Goal: Task Accomplishment & Management: Complete application form

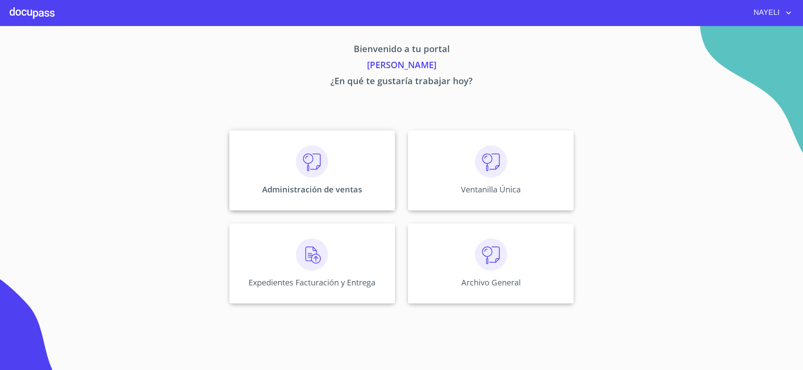
click at [312, 181] on div "Administración de ventas" at bounding box center [312, 170] width 166 height 80
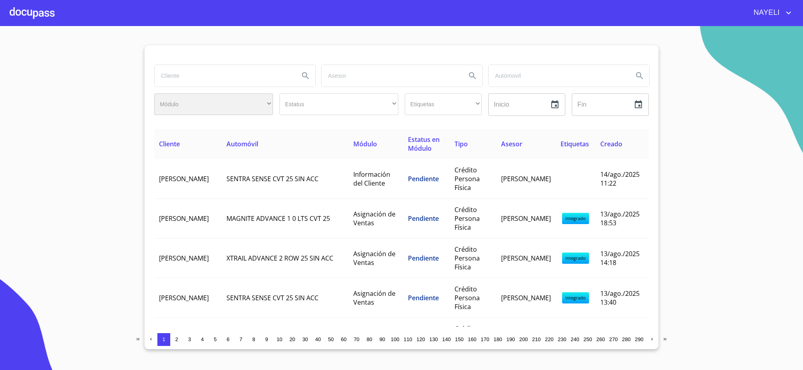
click at [185, 95] on div "​" at bounding box center [213, 105] width 119 height 22
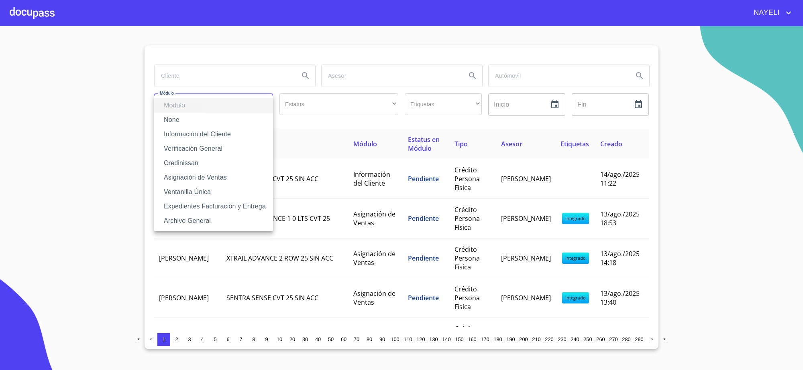
click at [195, 77] on div at bounding box center [401, 185] width 803 height 370
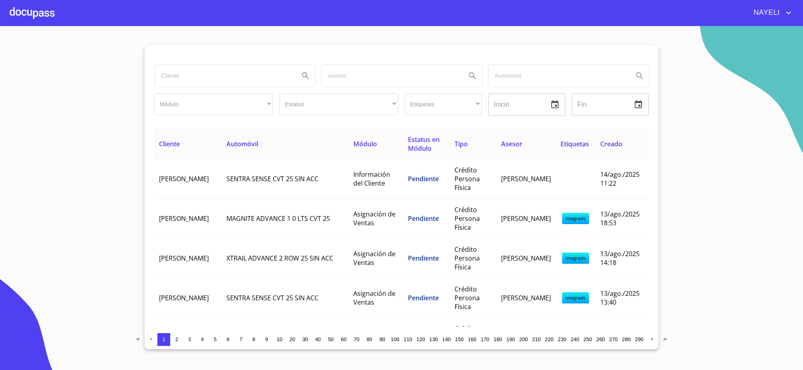
click at [195, 77] on input "search" at bounding box center [223, 76] width 138 height 22
type input "anabel rodriguez"
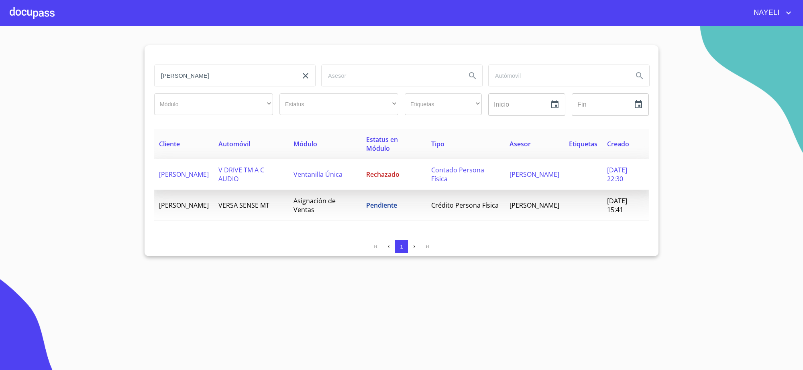
click at [414, 179] on td "Rechazado" at bounding box center [393, 174] width 65 height 31
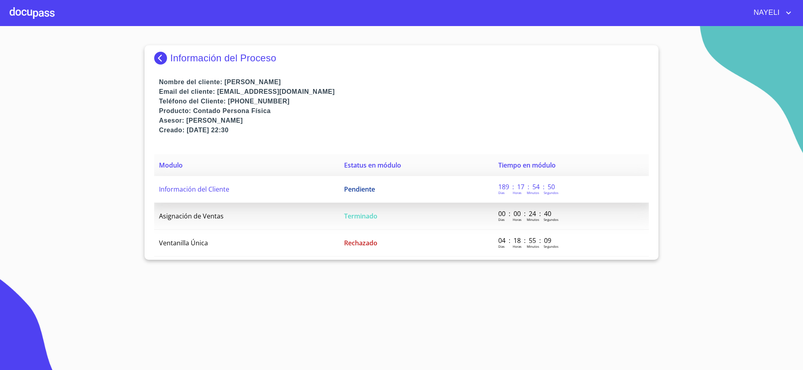
click at [407, 185] on td "Pendiente" at bounding box center [416, 189] width 154 height 27
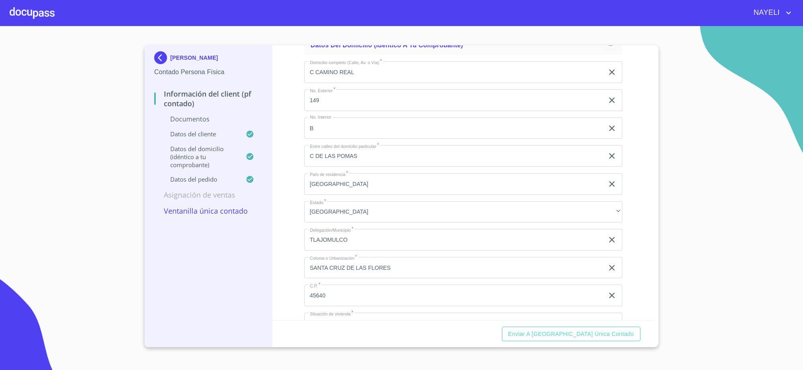
scroll to position [1299, 0]
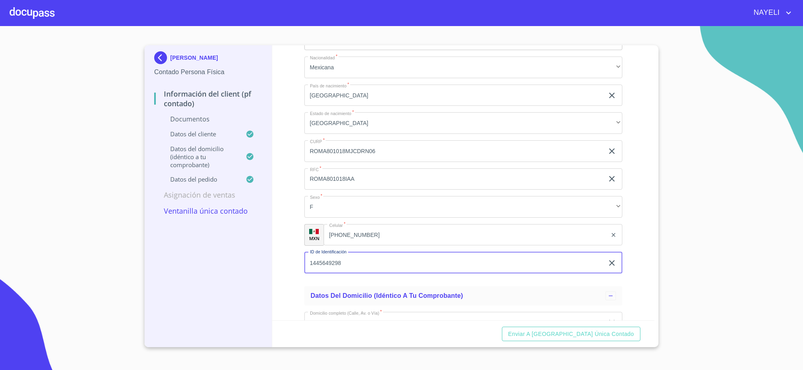
click at [422, 263] on input "1445649298" at bounding box center [454, 263] width 300 height 22
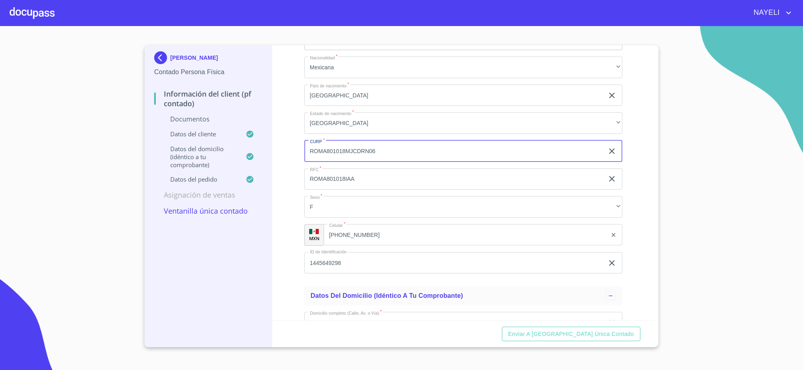
click at [336, 151] on input "ROMA801018MJCDRN06" at bounding box center [454, 151] width 300 height 22
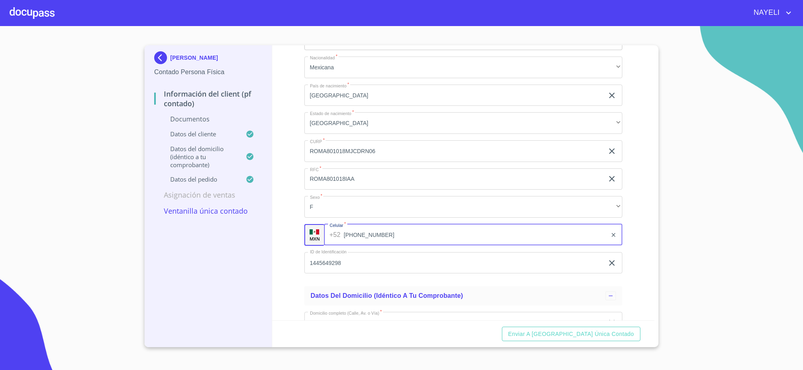
drag, startPoint x: 325, startPoint y: 235, endPoint x: 437, endPoint y: 237, distance: 112.0
click at [437, 237] on input "(33)33719791" at bounding box center [475, 235] width 263 height 22
click at [167, 60] on img at bounding box center [162, 57] width 16 height 13
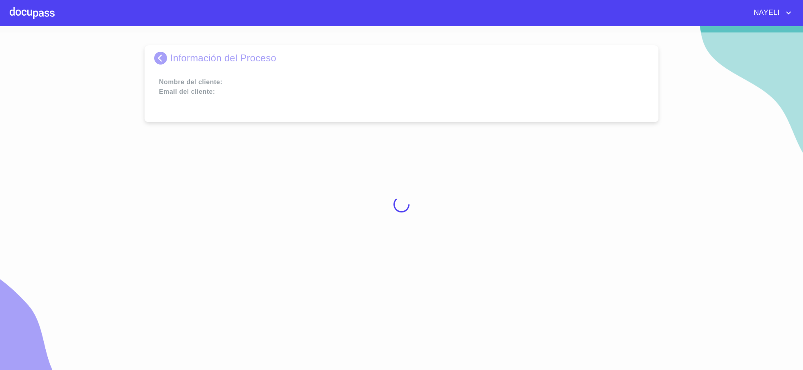
click at [167, 60] on div at bounding box center [401, 205] width 803 height 344
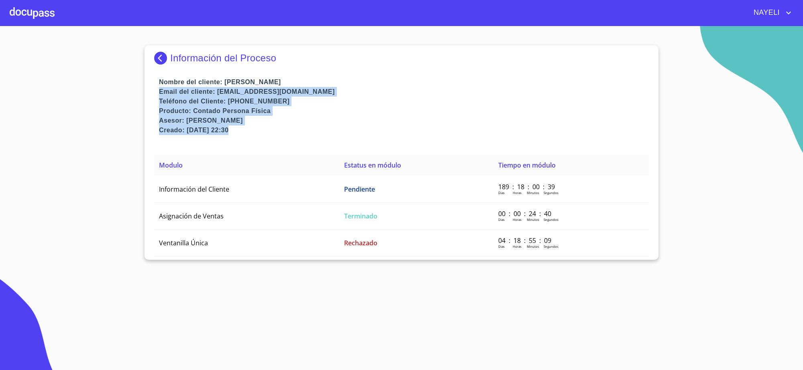
click at [167, 60] on img at bounding box center [162, 58] width 16 height 13
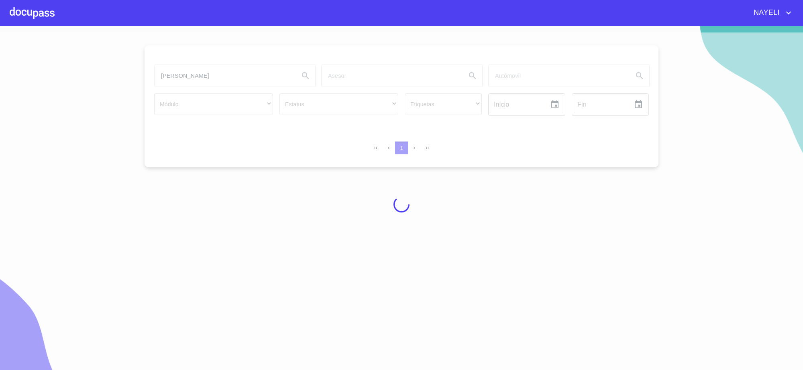
click at [228, 81] on div at bounding box center [401, 205] width 803 height 344
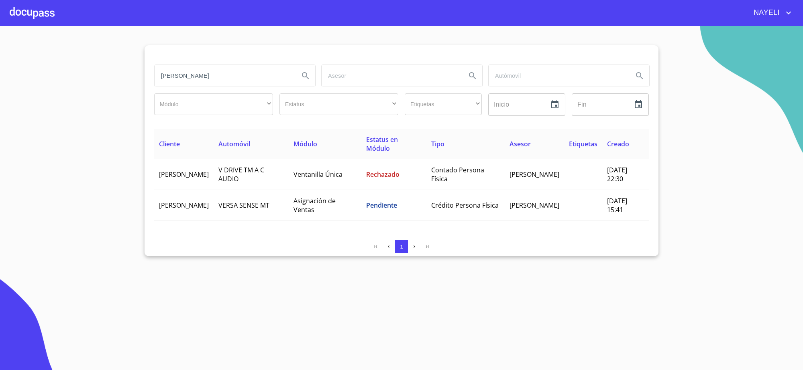
click at [233, 67] on input "anabel rodriguez" at bounding box center [223, 76] width 138 height 22
type input "a"
type input "oscar marin marin"
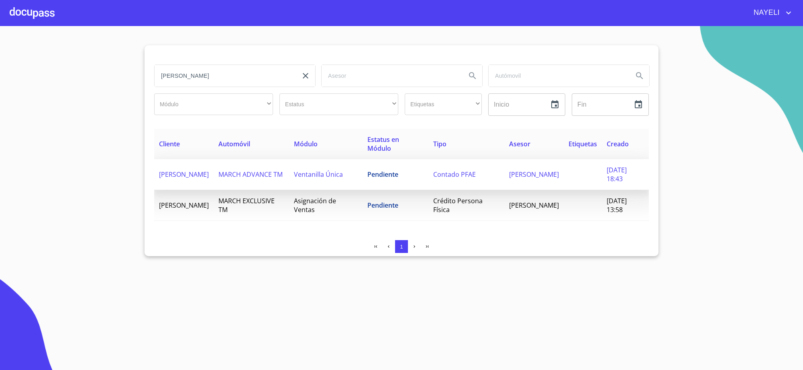
click at [362, 180] on td "Pendiente" at bounding box center [395, 174] width 66 height 31
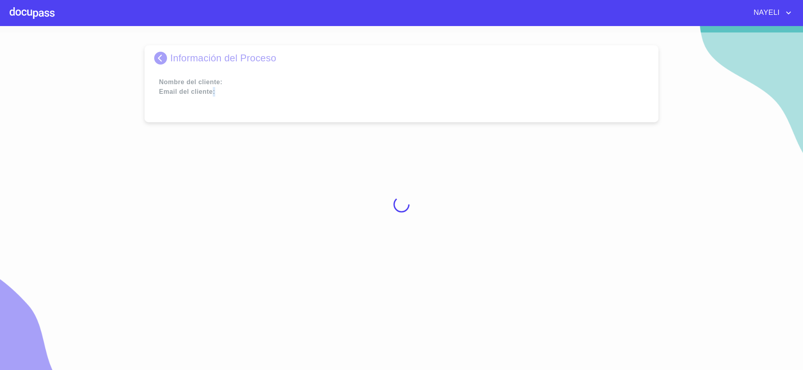
click at [348, 180] on div at bounding box center [401, 205] width 803 height 344
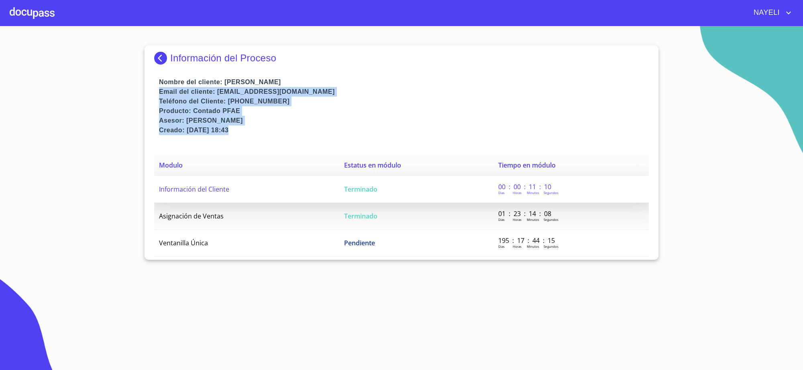
click at [374, 188] on span "Terminado" at bounding box center [360, 189] width 33 height 9
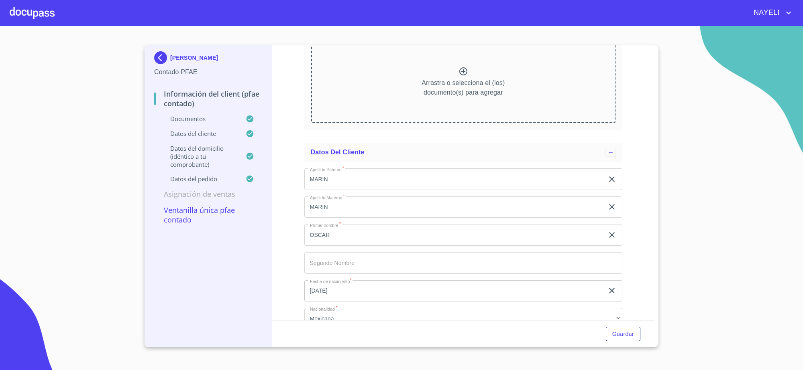
scroll to position [1456, 0]
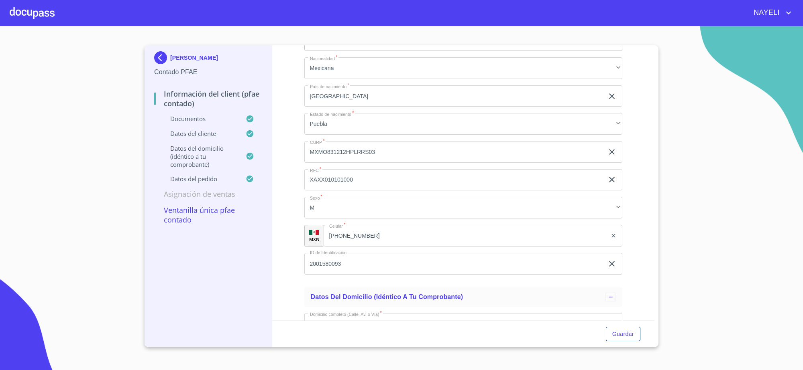
click at [336, 155] on input "MXMO831212HPLRRS03" at bounding box center [454, 152] width 300 height 22
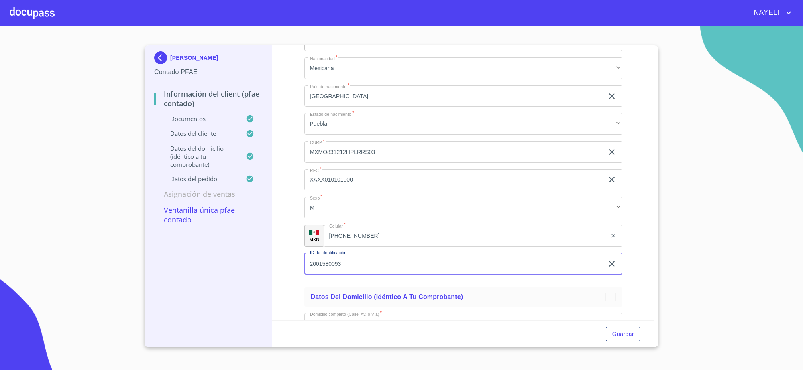
click at [331, 261] on input "2001580093" at bounding box center [454, 264] width 300 height 22
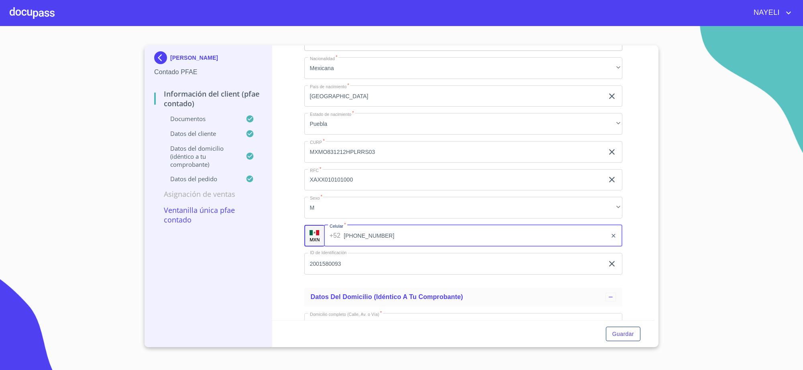
drag, startPoint x: 329, startPoint y: 234, endPoint x: 379, endPoint y: 232, distance: 50.2
click at [379, 232] on input "(33)12862086" at bounding box center [475, 236] width 263 height 22
click at [156, 59] on img at bounding box center [162, 57] width 16 height 13
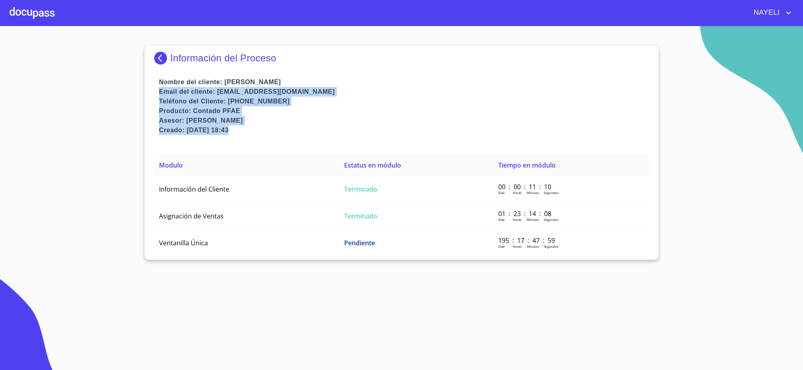
click at [156, 59] on img at bounding box center [162, 58] width 16 height 13
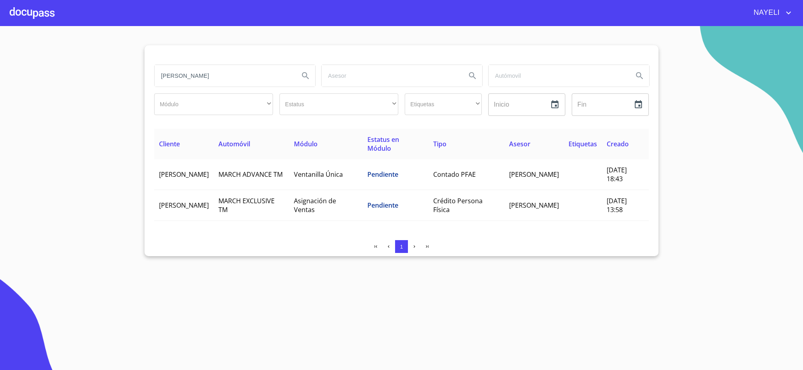
click at [264, 79] on input "oscar marin marin" at bounding box center [223, 76] width 138 height 22
type input "o"
type input "joaquin alfonso"
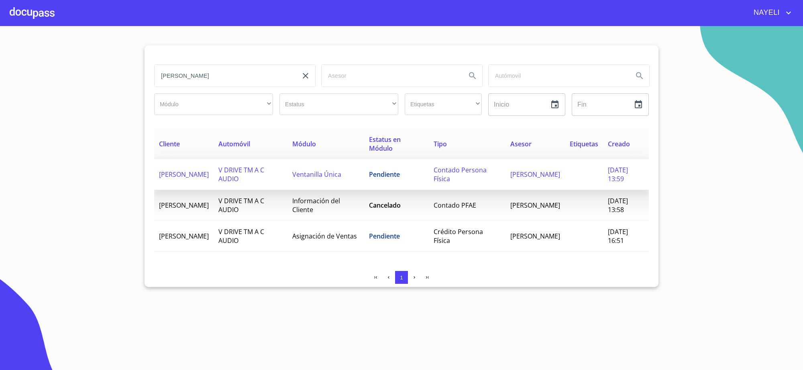
click at [213, 175] on td "JOAQUIN ALFONSO TORRES JIMENEZ" at bounding box center [183, 174] width 59 height 31
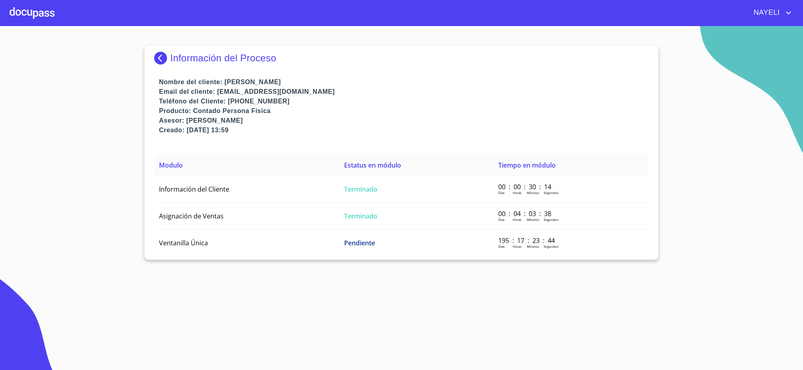
click at [657, 47] on div "Información del Proceso Nombre del cliente: JOAQUIN ALFONSO TORRES JIMENEZ Emai…" at bounding box center [401, 152] width 514 height 215
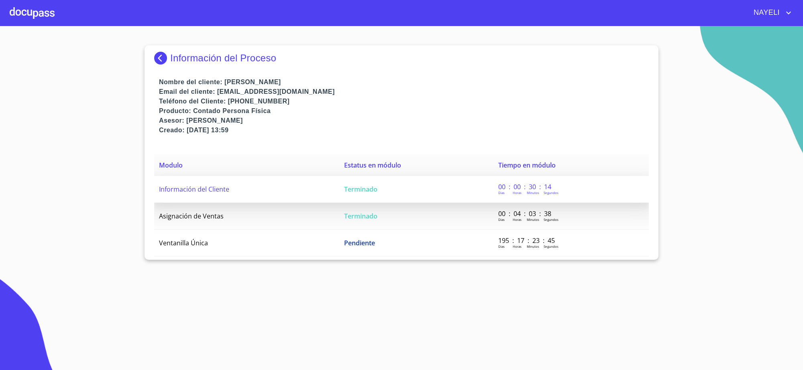
click at [311, 191] on td "Información del Cliente" at bounding box center [246, 189] width 185 height 27
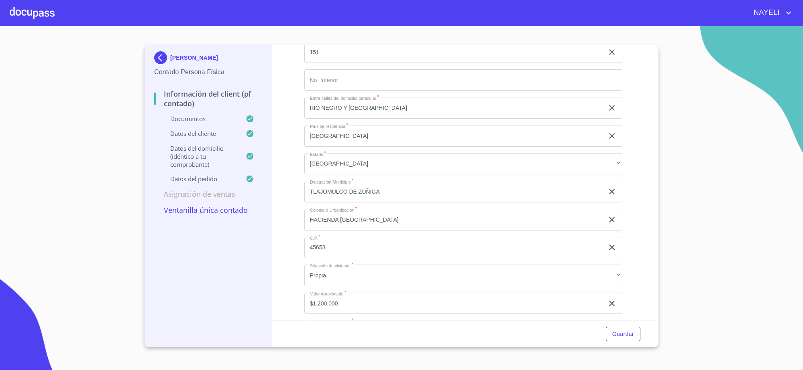
scroll to position [1505, 0]
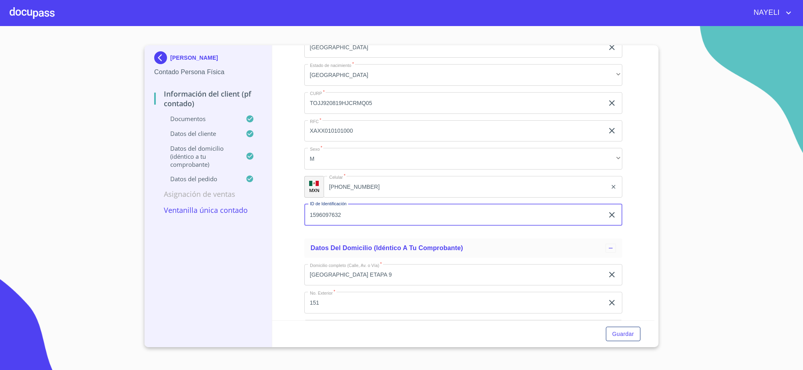
click at [336, 220] on input "1596097632" at bounding box center [454, 215] width 300 height 22
click at [350, 106] on input "TOJJ920819HJCRMQ05" at bounding box center [454, 103] width 300 height 22
drag, startPoint x: 329, startPoint y: 187, endPoint x: 380, endPoint y: 187, distance: 50.2
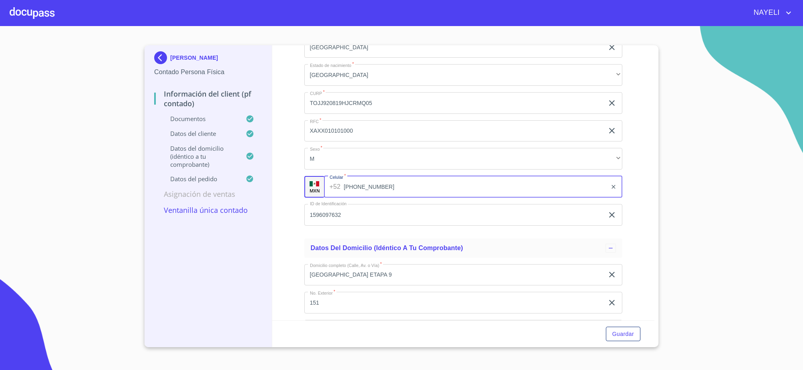
click at [380, 187] on input "(33)23402945" at bounding box center [475, 187] width 263 height 22
click at [173, 55] on p "JOAQUIN ALFONSO TORRES JIMENEZ" at bounding box center [194, 58] width 48 height 6
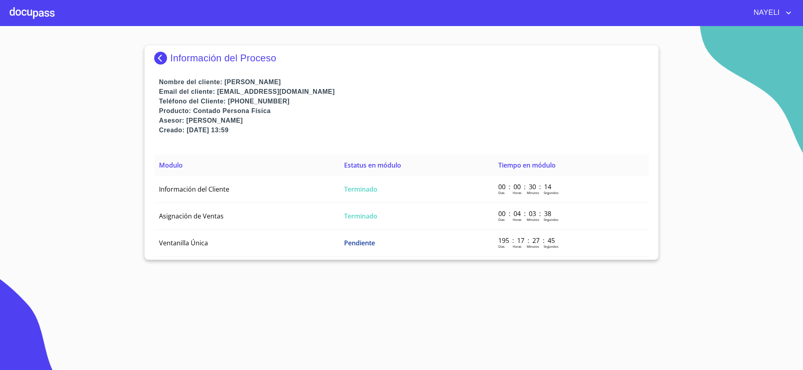
click at [158, 51] on div "Información del Proceso" at bounding box center [401, 61] width 494 height 32
click at [161, 51] on div "Información del Proceso" at bounding box center [401, 61] width 494 height 32
click at [159, 55] on img at bounding box center [162, 58] width 16 height 13
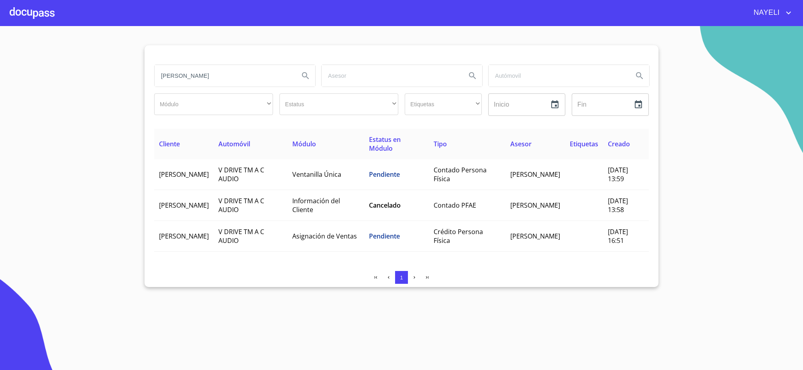
click at [211, 66] on input "joaquin alfonso" at bounding box center [223, 76] width 138 height 22
click at [211, 67] on input "joaquin alfonso" at bounding box center [223, 76] width 138 height 22
click at [264, 84] on input "search" at bounding box center [223, 76] width 138 height 22
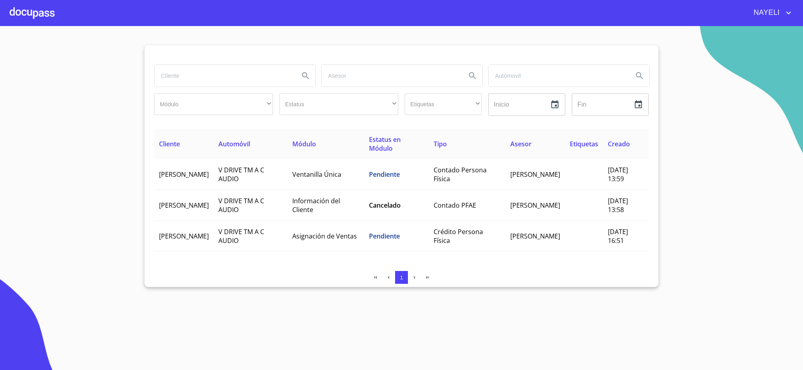
paste input "MARCELINO PADILLA CABRERA"
type input "MARCELINO PADILLA CABRERA"
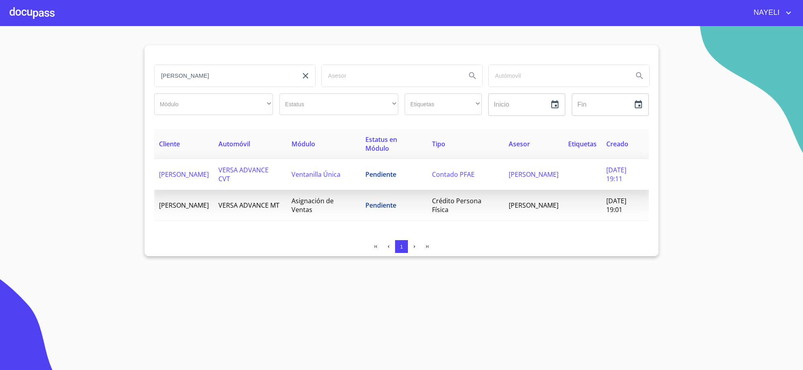
click at [322, 175] on span "Ventanilla Única" at bounding box center [315, 174] width 49 height 9
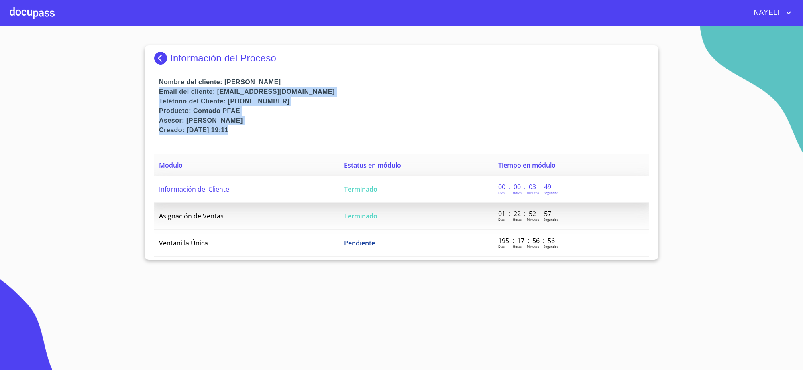
click at [303, 181] on td "Información del Cliente" at bounding box center [246, 189] width 185 height 27
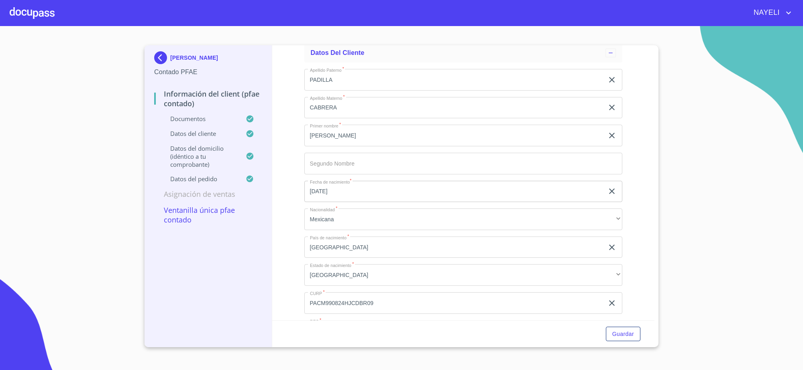
scroll to position [1314, 0]
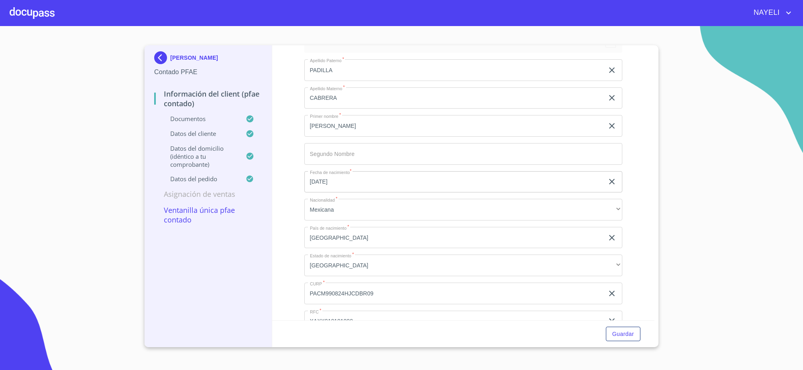
click at [657, 315] on div "MARCELINO PADILLA CABRERA Contado PFAE Información del Client (PFAE contado) Do…" at bounding box center [401, 196] width 514 height 302
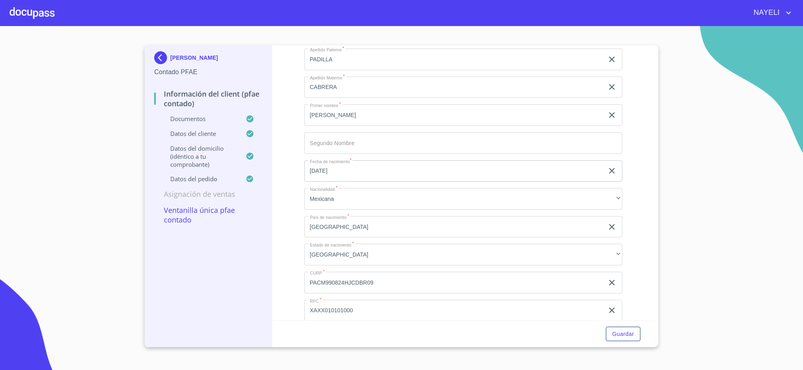
scroll to position [1334, 0]
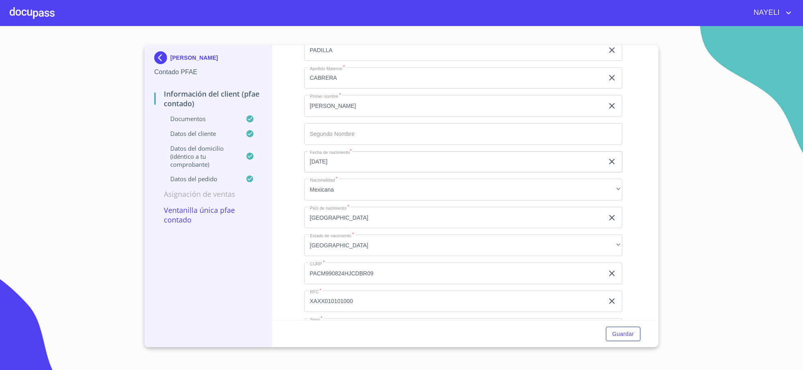
click at [339, 61] on input "PACM990824HJCDBR09" at bounding box center [454, 50] width 300 height 22
click at [339, 275] on input "PACM990824HJCDBR09" at bounding box center [454, 274] width 300 height 22
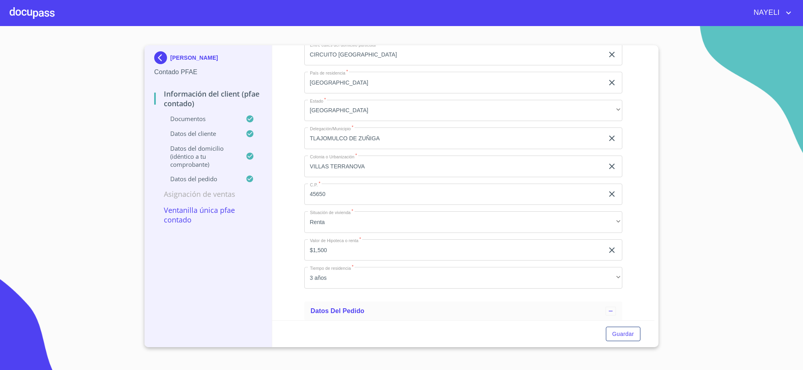
scroll to position [1815, 0]
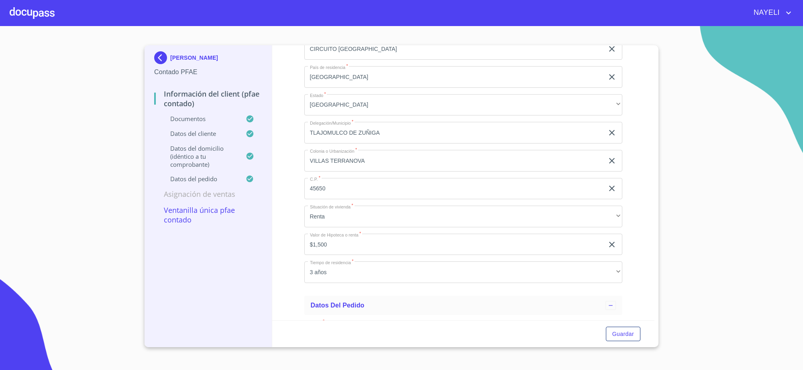
click at [654, 93] on div "MARCELINO PADILLA CABRERA Contado PFAE Información del Client (PFAE contado) Do…" at bounding box center [401, 196] width 514 height 302
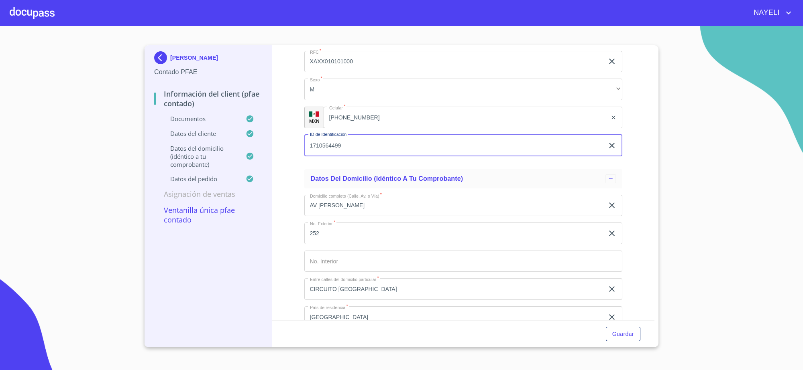
click at [330, 144] on input "1710564499" at bounding box center [454, 146] width 300 height 22
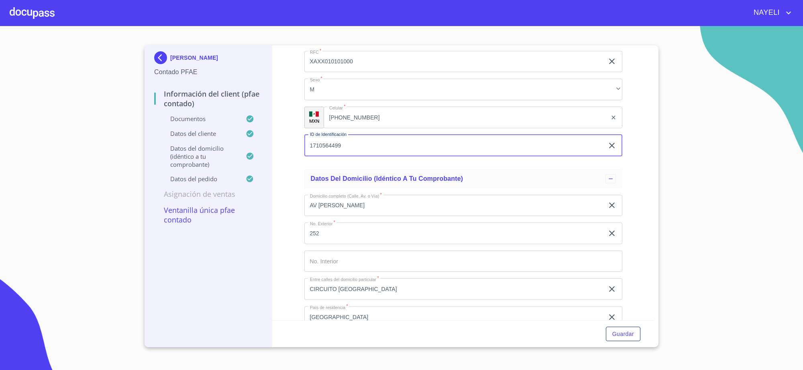
click at [330, 144] on input "1710564499" at bounding box center [454, 146] width 300 height 22
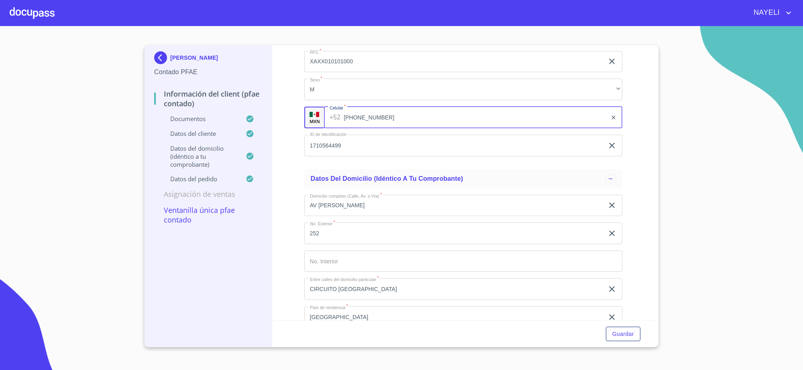
click at [333, 112] on div "+52 (33)19067156 ​" at bounding box center [473, 118] width 299 height 22
click at [333, 112] on div "(33)19067156 ​" at bounding box center [472, 118] width 299 height 22
click at [153, 57] on div "MARCELINO PADILLA CABRERA Contado PFAE Información del Client (PFAE contado) Do…" at bounding box center [208, 196] width 128 height 302
click at [159, 64] on img at bounding box center [162, 57] width 16 height 13
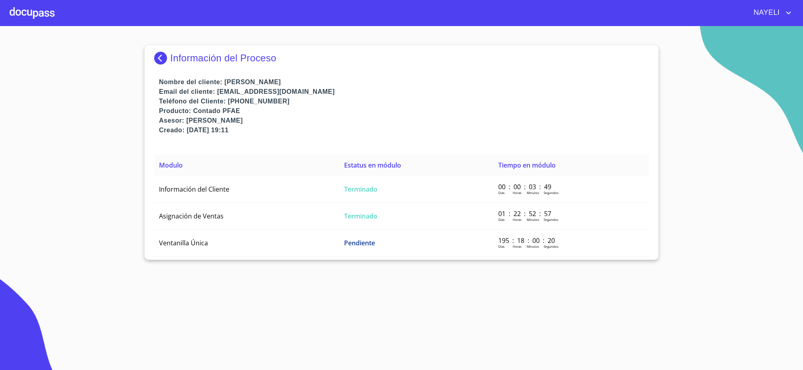
click at [159, 64] on img at bounding box center [162, 58] width 16 height 13
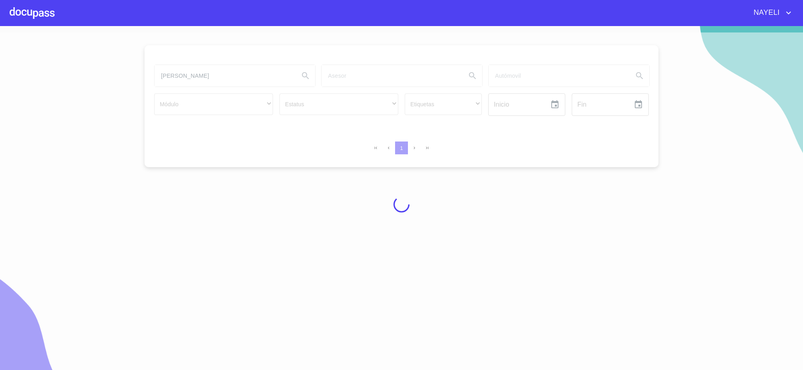
click at [276, 77] on div at bounding box center [401, 205] width 803 height 344
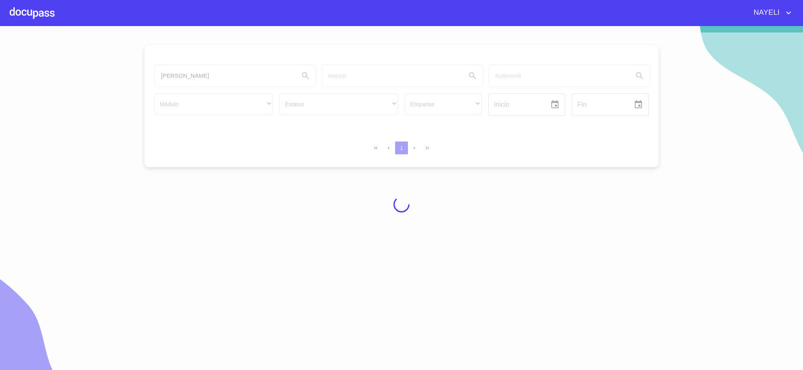
click at [276, 77] on div at bounding box center [401, 205] width 803 height 344
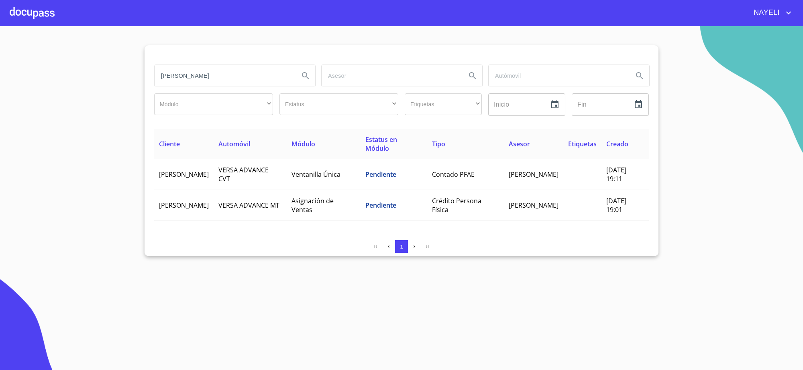
click at [276, 77] on input "MARCELINO PADILLA CABRERA" at bounding box center [223, 76] width 138 height 22
click at [257, 78] on input "search" at bounding box center [223, 76] width 138 height 22
paste input "PAULINA NOEMY SEVILLA ALCASAR"
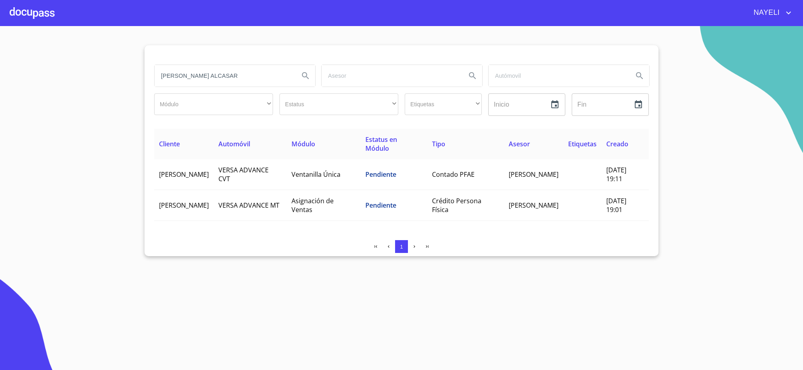
type input "PAULINA NOEMY SEVILLA ALCASAR"
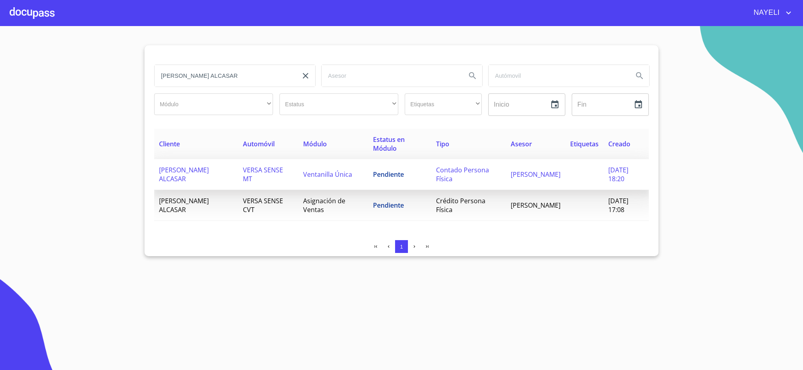
click at [291, 181] on td "VERSA SENSE MT" at bounding box center [268, 174] width 60 height 31
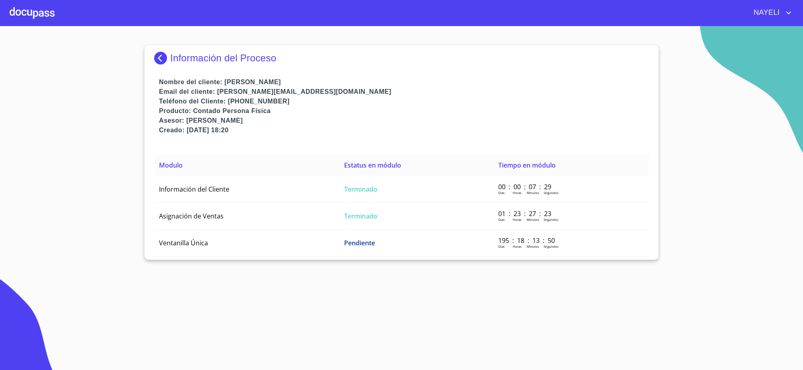
click at [291, 180] on td "Información del Cliente" at bounding box center [246, 189] width 185 height 27
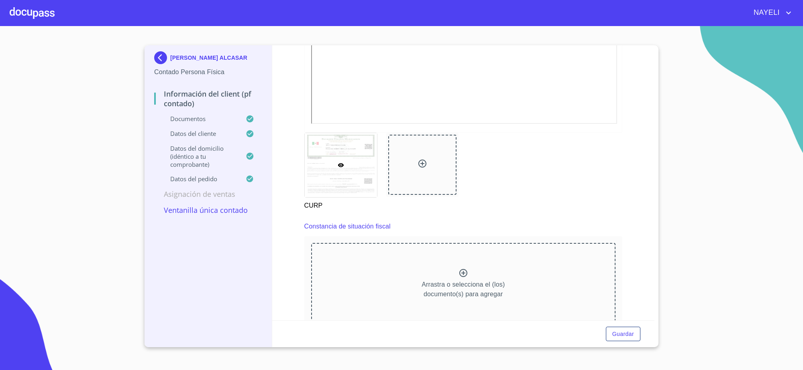
scroll to position [1505, 0]
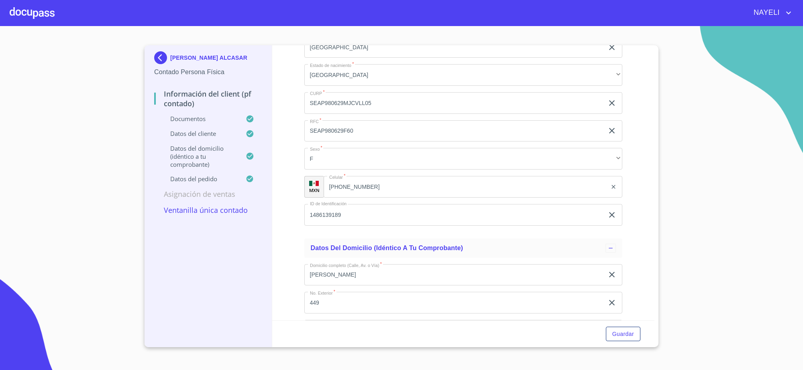
click at [354, 105] on input "SEAP980629MJCVLL05" at bounding box center [454, 103] width 300 height 22
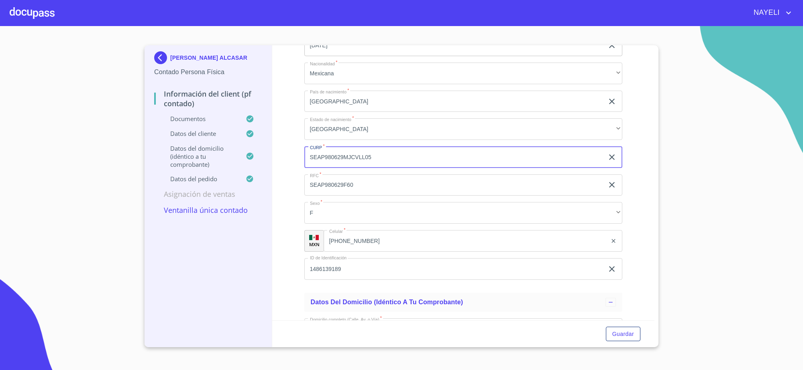
scroll to position [1445, 0]
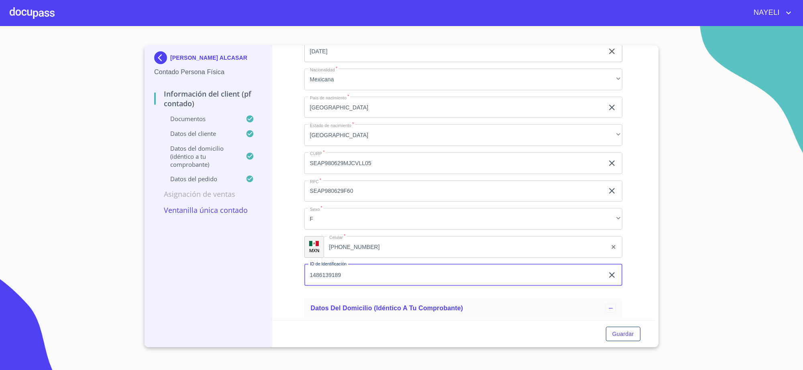
click at [338, 274] on input "1486139189" at bounding box center [454, 275] width 300 height 22
click at [335, 246] on div "(33)26543010 ​" at bounding box center [472, 247] width 299 height 22
click at [171, 59] on p "PAULINA NOEMY SEVILLA ALCASAR" at bounding box center [208, 58] width 77 height 6
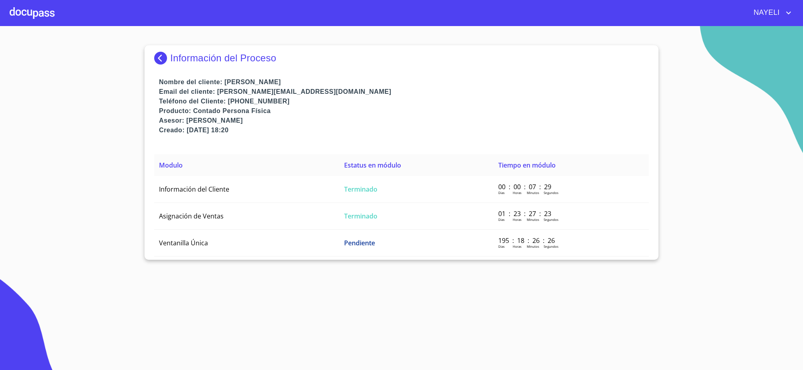
click at [171, 59] on p "Información del Proceso" at bounding box center [223, 58] width 106 height 11
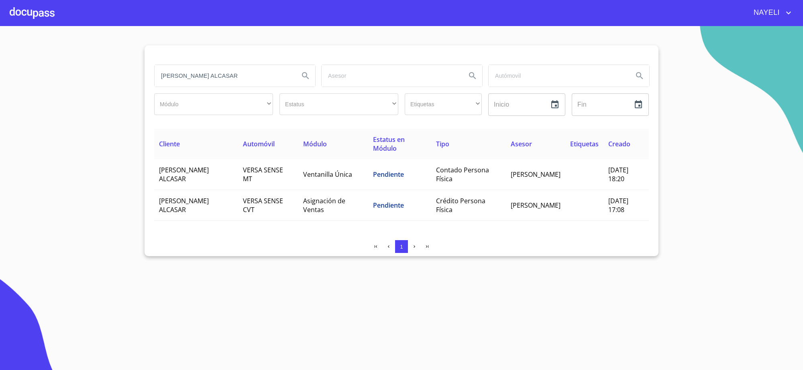
click at [266, 81] on input "PAULINA NOEMY SEVILLA ALCASAR" at bounding box center [223, 76] width 138 height 22
type input "bachoco"
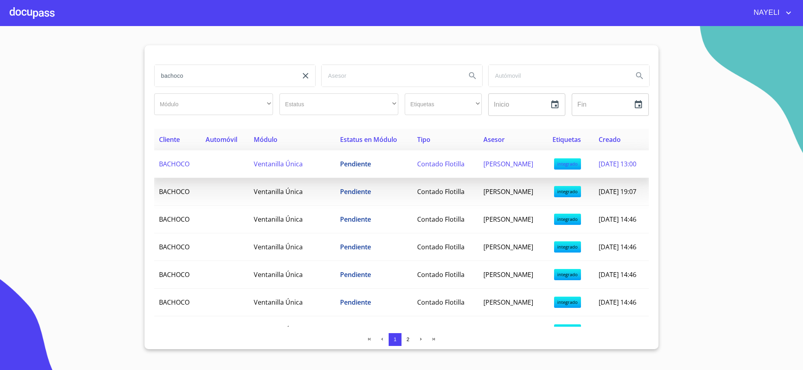
click at [370, 173] on td "Pendiente" at bounding box center [373, 164] width 77 height 28
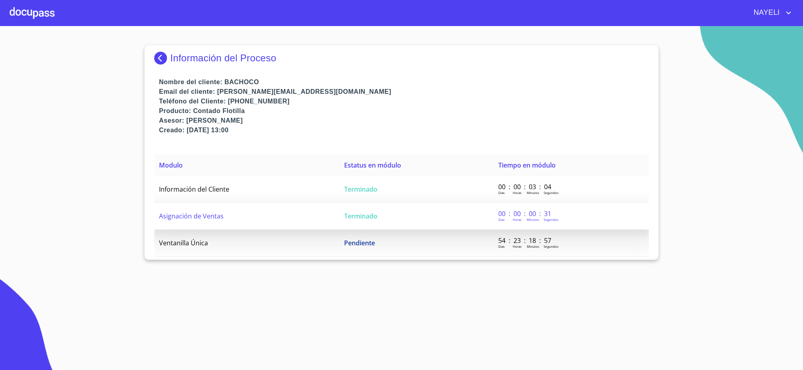
click at [368, 205] on td "Terminado" at bounding box center [416, 216] width 154 height 27
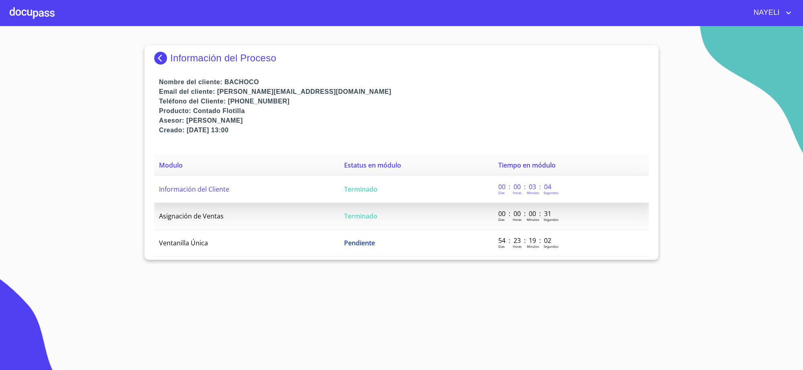
click at [287, 198] on td "Información del Cliente" at bounding box center [246, 189] width 185 height 27
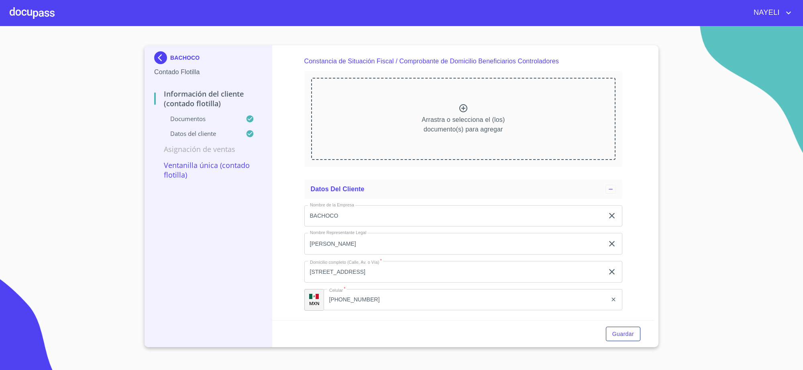
scroll to position [2293, 0]
drag, startPoint x: 327, startPoint y: 301, endPoint x: 389, endPoint y: 303, distance: 61.8
click at [389, 303] on input "(46)16183500" at bounding box center [475, 300] width 263 height 22
click at [165, 59] on img at bounding box center [162, 57] width 16 height 13
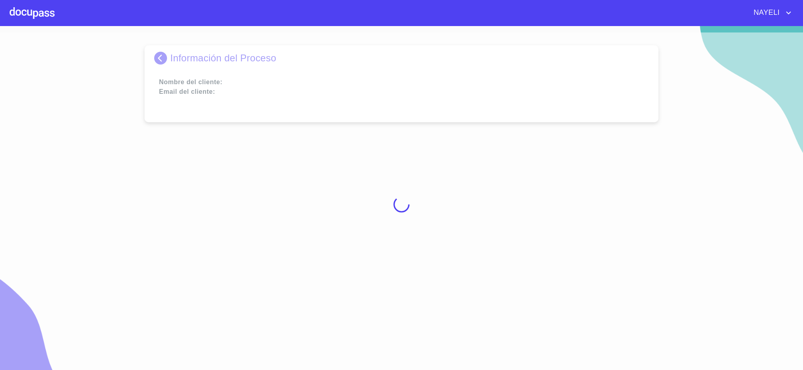
click at [165, 59] on div at bounding box center [401, 205] width 803 height 344
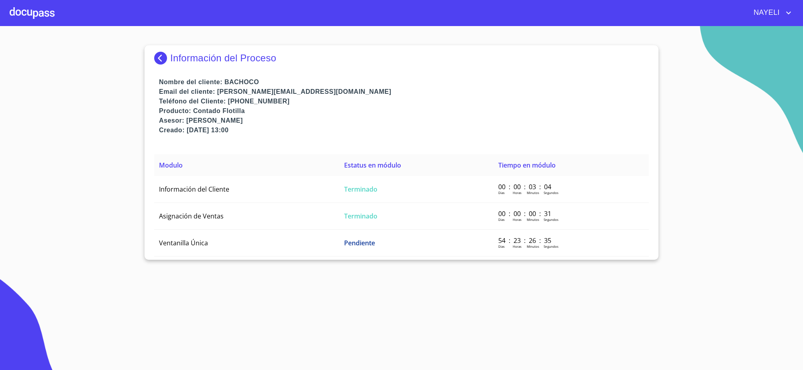
click at [152, 62] on div "Información del Proceso Nombre del cliente: BACHOCO Email del cliente: jose.guz…" at bounding box center [401, 152] width 514 height 215
click at [160, 62] on img at bounding box center [162, 58] width 16 height 13
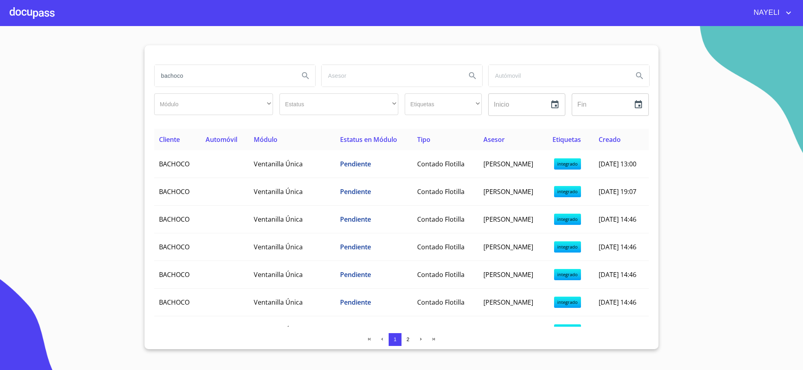
click at [207, 80] on input "bachoco" at bounding box center [223, 76] width 138 height 22
type input "b"
type input "rl"
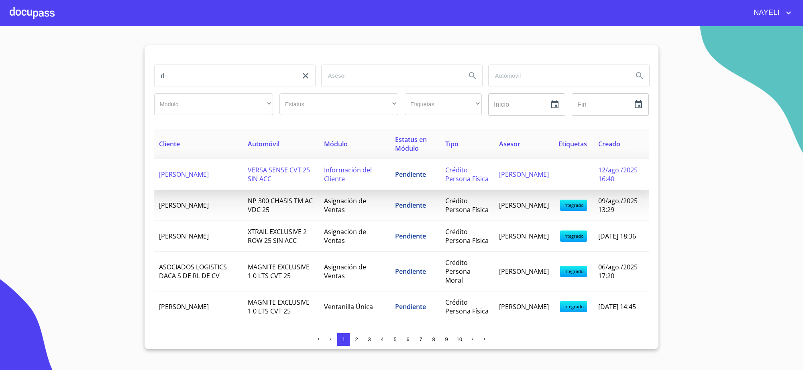
click at [368, 190] on td "Información del Cliente" at bounding box center [354, 174] width 71 height 31
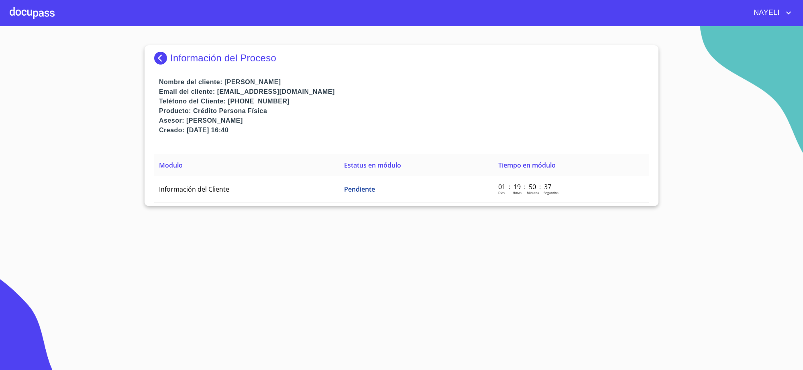
click at [368, 195] on td "Pendiente" at bounding box center [416, 189] width 154 height 27
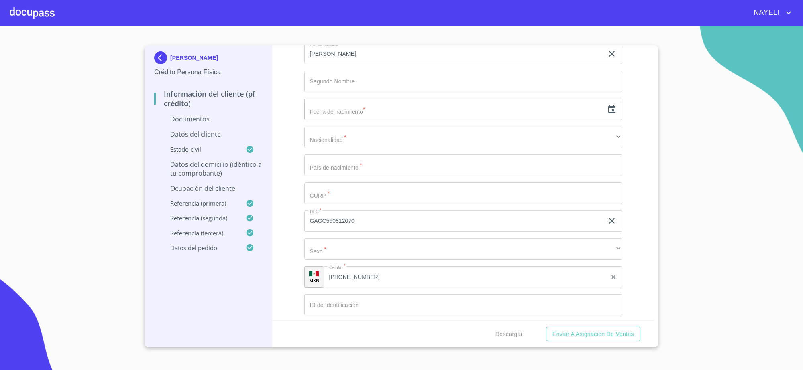
scroll to position [1083, 0]
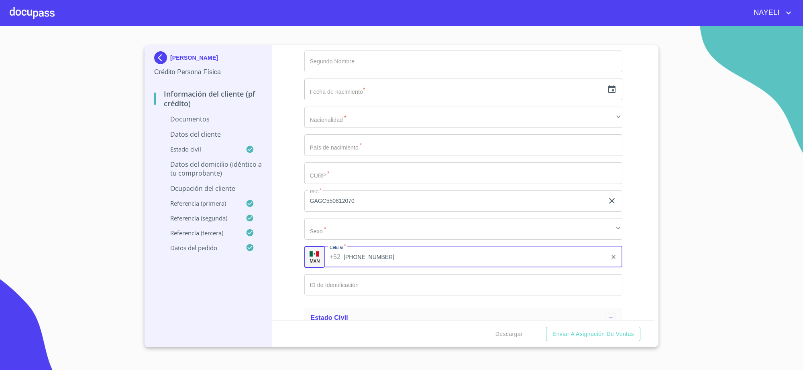
click at [332, 253] on div "+52 (33)31509482 ​" at bounding box center [473, 257] width 299 height 22
click at [332, 253] on div "(33)31509482 ​" at bounding box center [472, 257] width 299 height 22
click at [351, 264] on input "(33)31509482" at bounding box center [475, 257] width 263 height 22
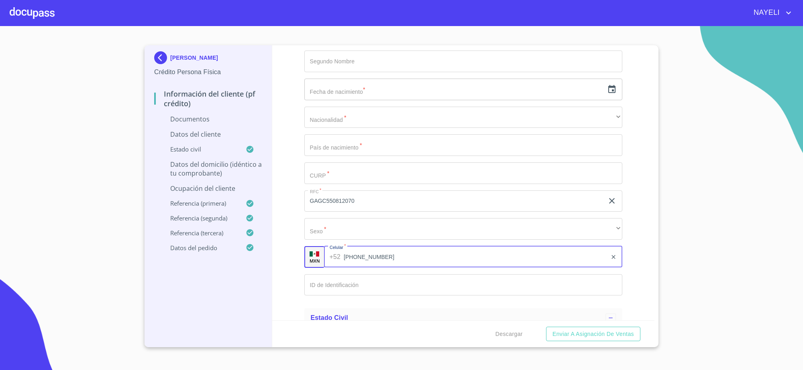
click at [351, 264] on input "(33)31509482" at bounding box center [475, 257] width 263 height 22
click at [159, 57] on img at bounding box center [162, 57] width 16 height 13
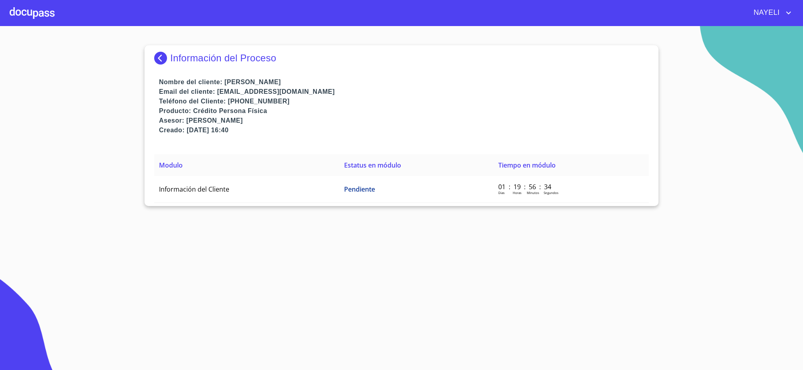
click at [161, 57] on img at bounding box center [162, 58] width 16 height 13
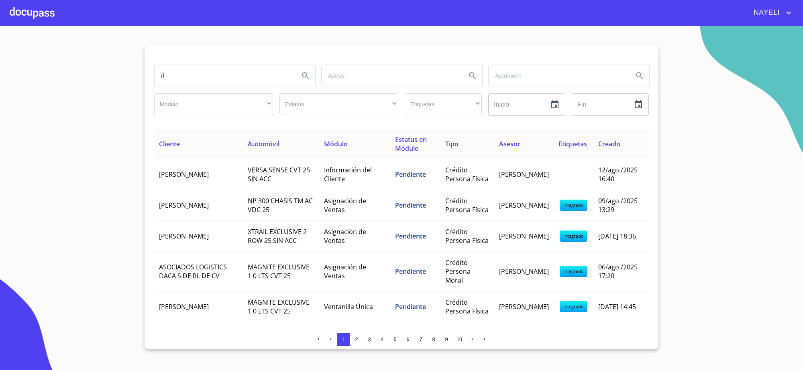
click at [211, 76] on input "rl" at bounding box center [223, 76] width 138 height 22
type input "r"
paste input "[PERSON_NAME]"
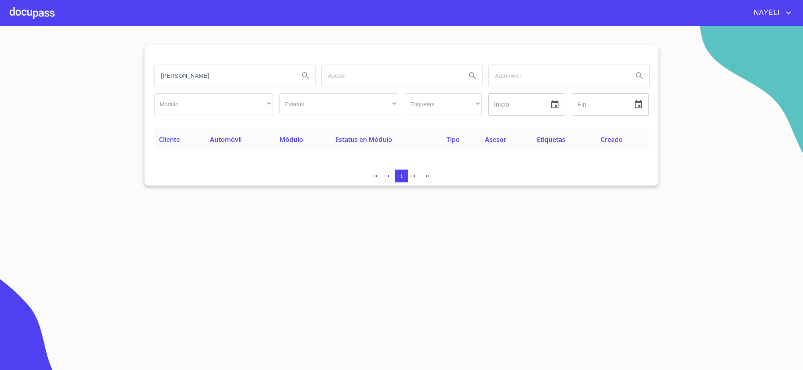
type input "[PERSON_NAME]"
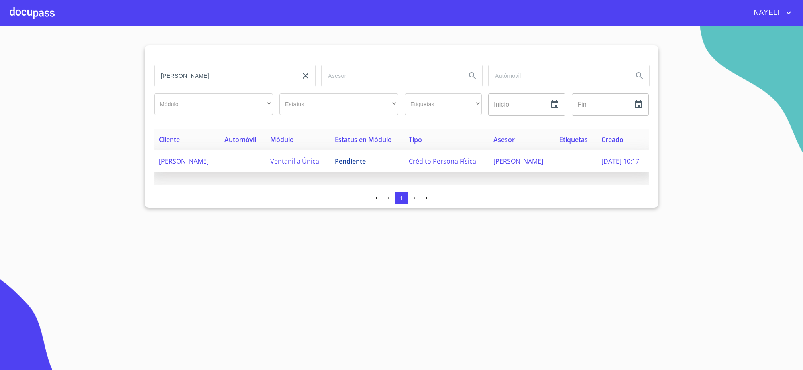
click at [376, 168] on td "Pendiente" at bounding box center [366, 161] width 73 height 22
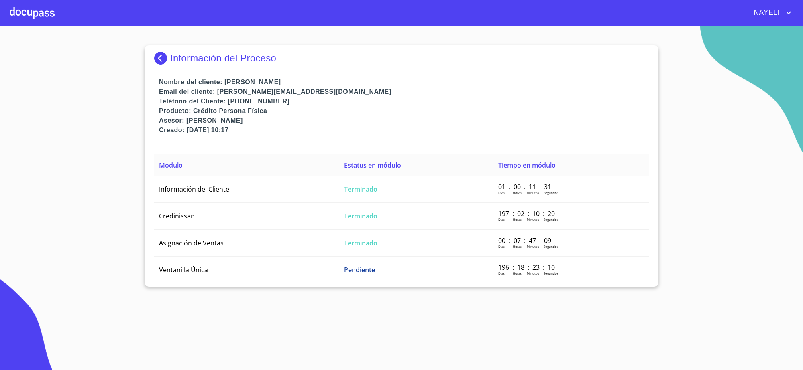
click at [370, 184] on td "Terminado" at bounding box center [416, 189] width 154 height 27
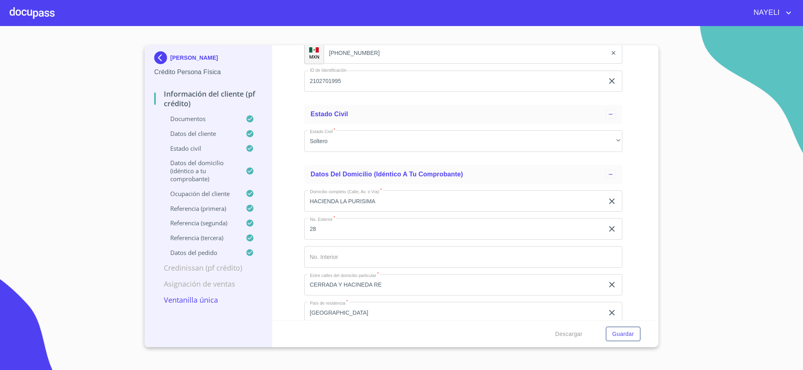
scroll to position [2759, 0]
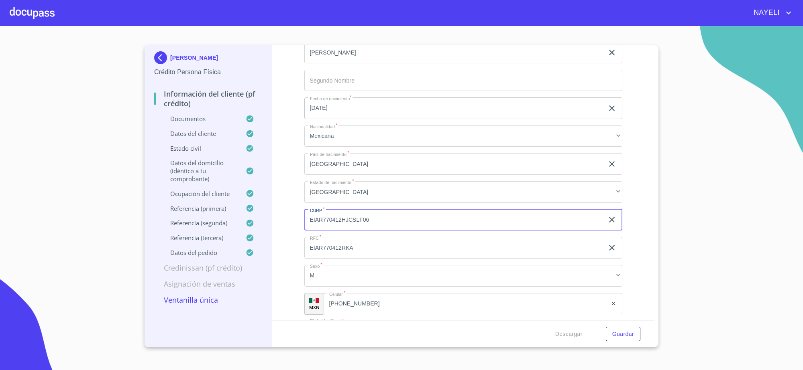
click at [339, 216] on input "EIAR770412HJCSLF06" at bounding box center [454, 220] width 300 height 22
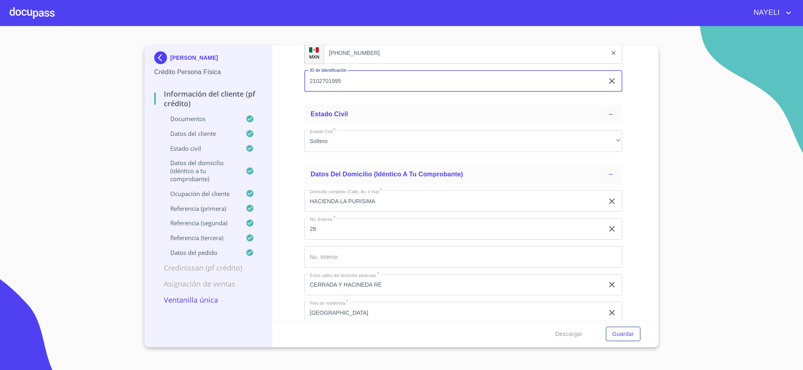
click at [327, 73] on input "2102701995" at bounding box center [454, 82] width 300 height 22
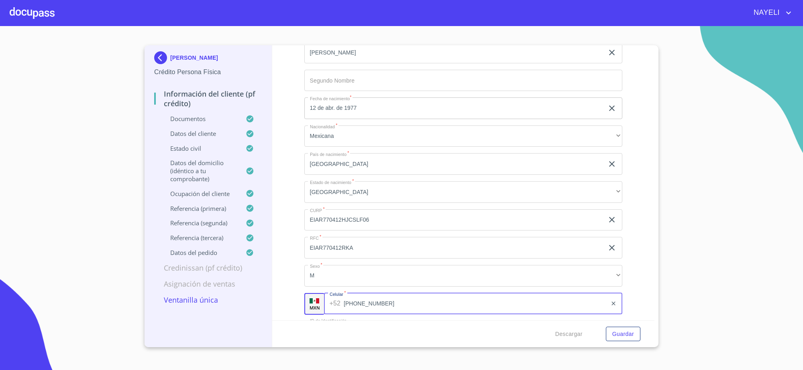
click at [350, 298] on input "[PHONE_NUMBER]" at bounding box center [475, 304] width 263 height 22
click at [350, 297] on input "[PHONE_NUMBER]" at bounding box center [475, 304] width 263 height 22
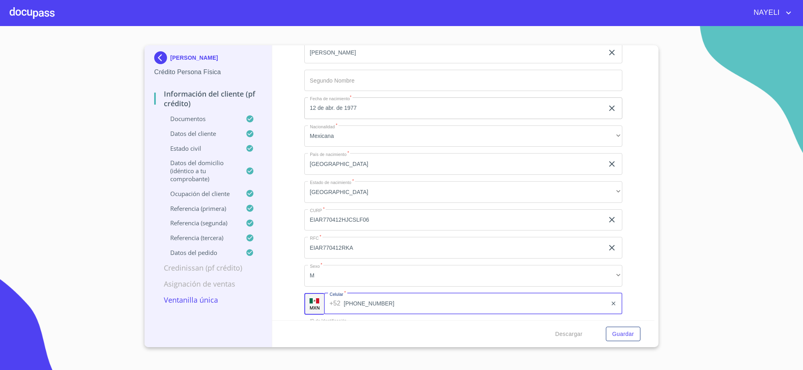
click at [163, 63] on img at bounding box center [162, 57] width 16 height 13
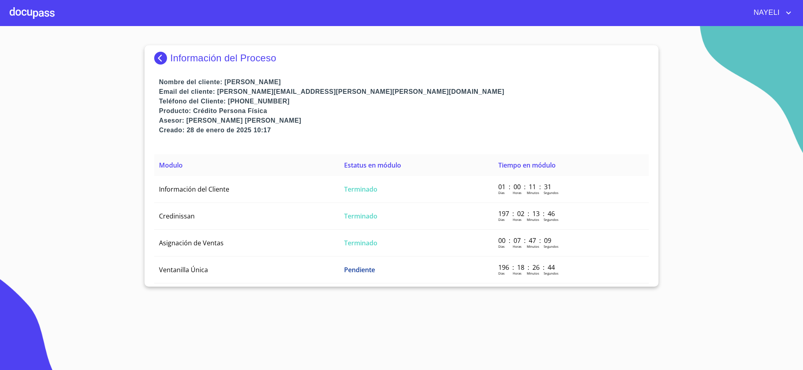
click at [155, 63] on img at bounding box center [162, 58] width 16 height 13
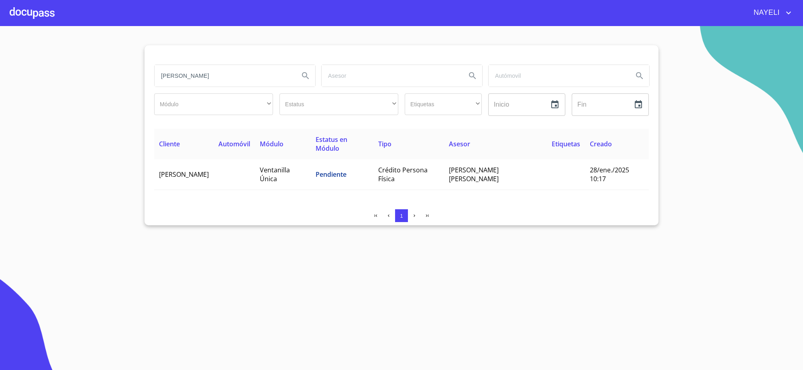
click at [230, 75] on input "[PERSON_NAME]" at bounding box center [223, 76] width 138 height 22
paste input "[PERSON_NAME]"
type input "[PERSON_NAME]"
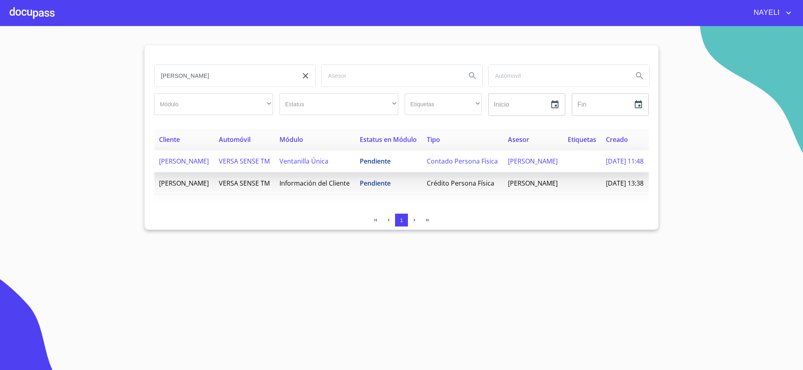
click at [439, 166] on span "Contado Persona Física" at bounding box center [462, 161] width 71 height 9
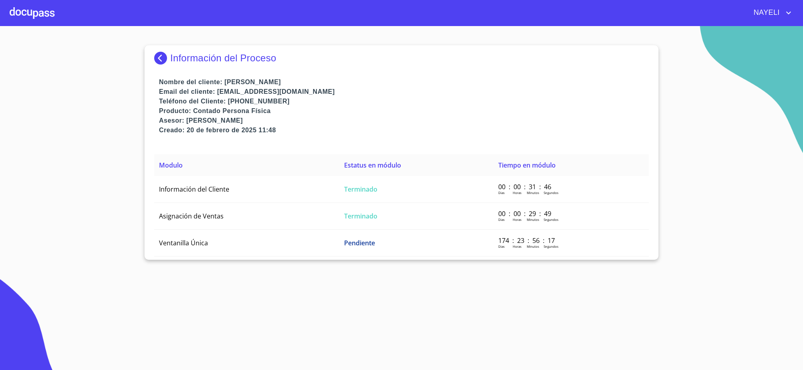
click at [159, 63] on img at bounding box center [162, 58] width 16 height 13
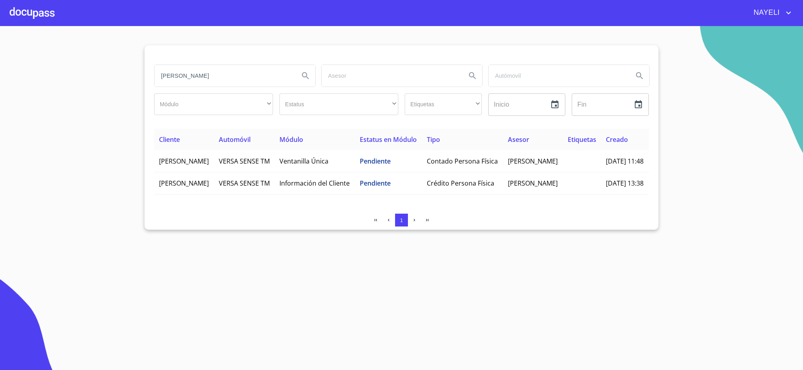
click at [251, 81] on input "[PERSON_NAME]" at bounding box center [223, 76] width 138 height 22
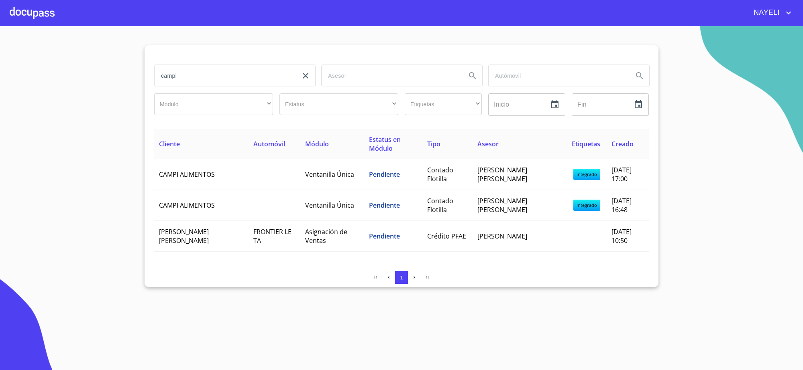
click at [222, 69] on input "campi" at bounding box center [223, 76] width 138 height 22
type input "c"
paste input "AMERICA YIBIRILIZA [PERSON_NAME]"
type input "AMERICA YIBIRILIZA [PERSON_NAME]"
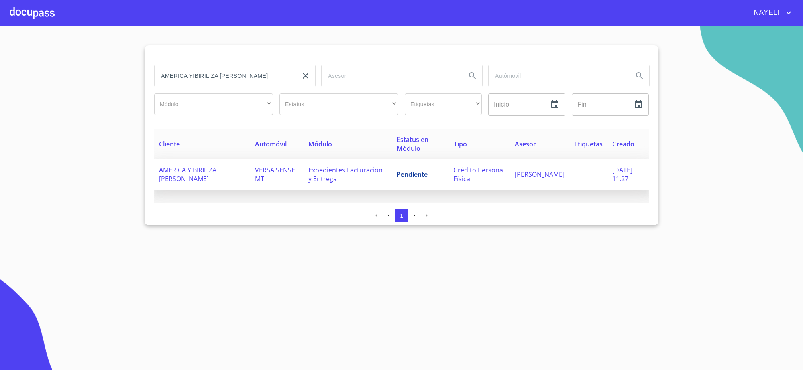
click at [284, 181] on td "VERSA SENSE MT" at bounding box center [276, 174] width 53 height 31
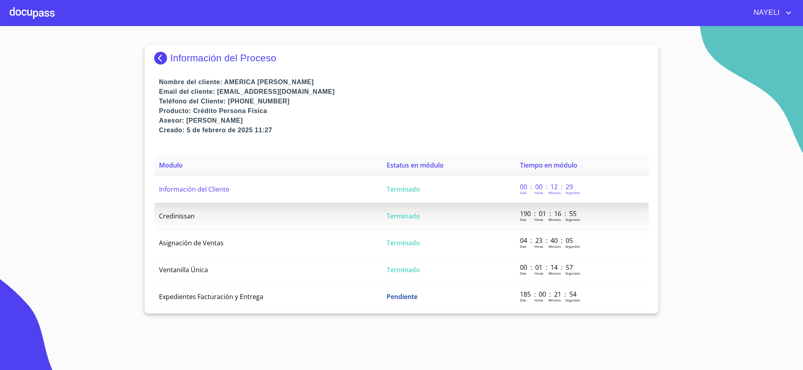
click at [413, 195] on td "Terminado" at bounding box center [448, 189] width 133 height 27
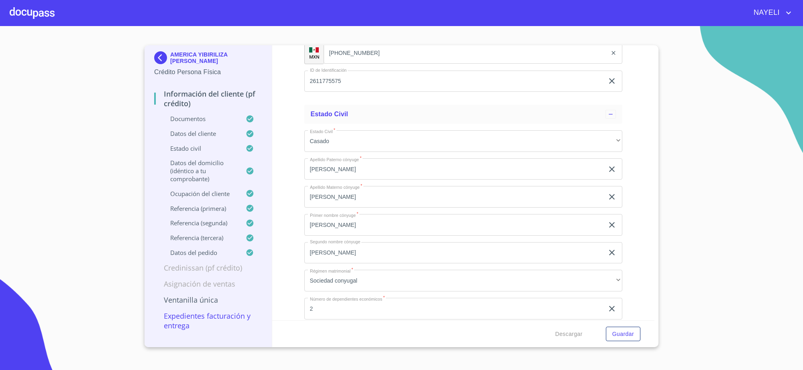
scroll to position [2759, 0]
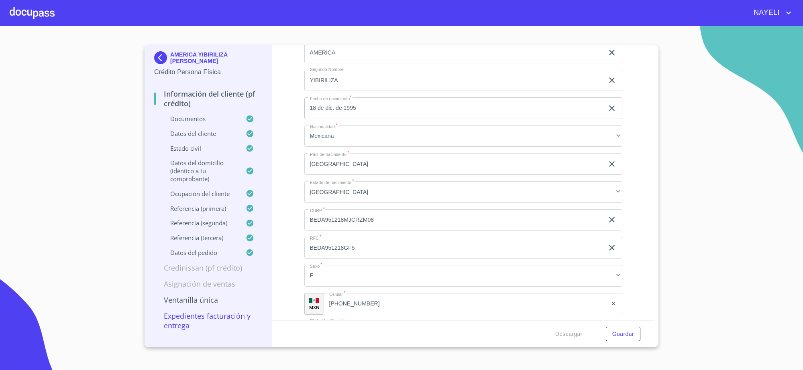
click at [344, 218] on input "BEDA951218MJCRZM08" at bounding box center [454, 220] width 300 height 22
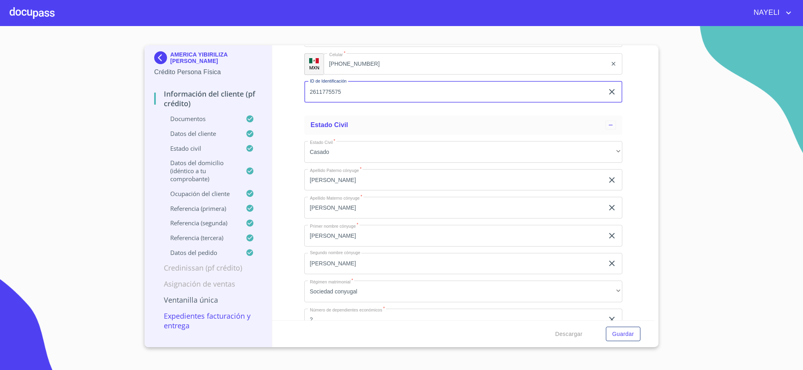
click at [339, 94] on input "2611775575" at bounding box center [454, 92] width 300 height 22
click at [363, 65] on input "[PHONE_NUMBER]" at bounding box center [465, 64] width 284 height 22
click at [363, 65] on input "[PHONE_NUMBER]" at bounding box center [475, 64] width 263 height 22
click at [169, 56] on img at bounding box center [162, 57] width 16 height 13
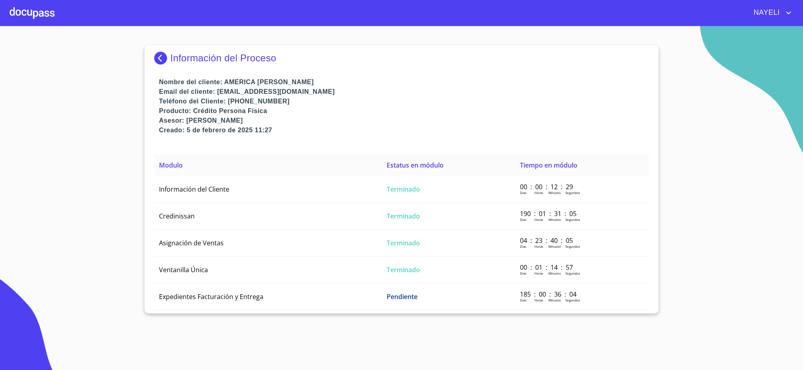
click at [169, 56] on img at bounding box center [162, 58] width 16 height 13
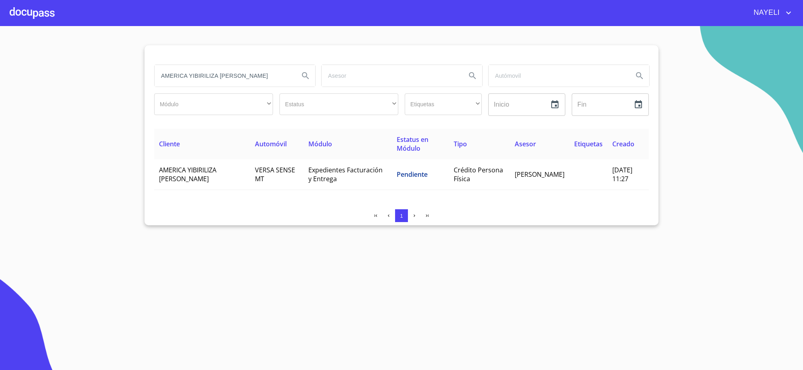
click at [570, 230] on section "AMERICA YIBIRILIZA [PERSON_NAME] ​ ​ Estatus ​ ​ Etiquetas ​ ​ Inicio ​ Fin ​ C…" at bounding box center [401, 198] width 803 height 344
click at [173, 69] on input "AMERICA YIBIRILIZA [PERSON_NAME]" at bounding box center [223, 76] width 138 height 22
paste input "[PERSON_NAME] [PERSON_NAME]"
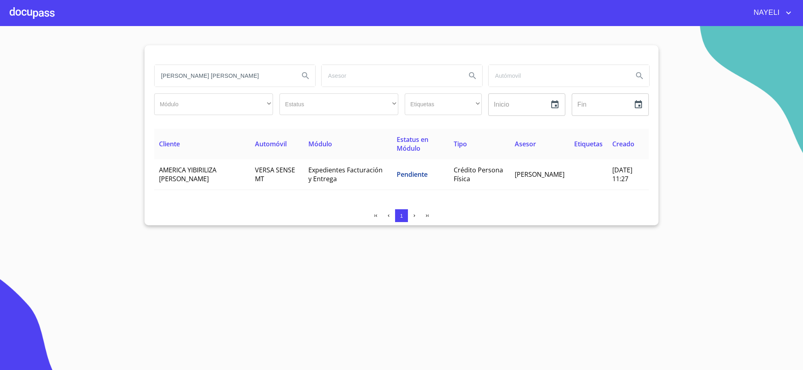
type input "[PERSON_NAME] [PERSON_NAME]"
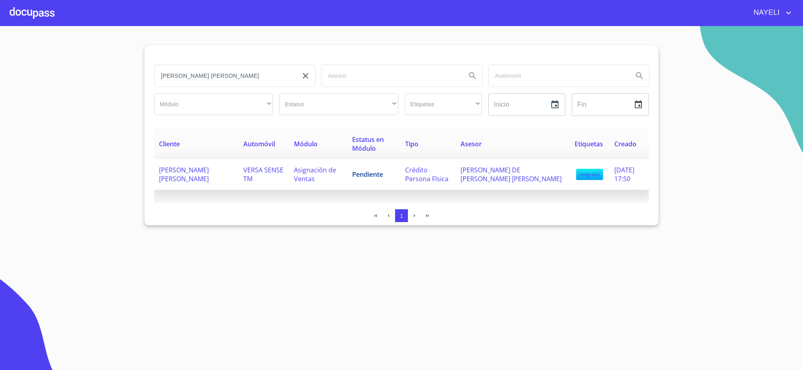
click at [327, 160] on td "Asignación de Ventas" at bounding box center [318, 174] width 58 height 31
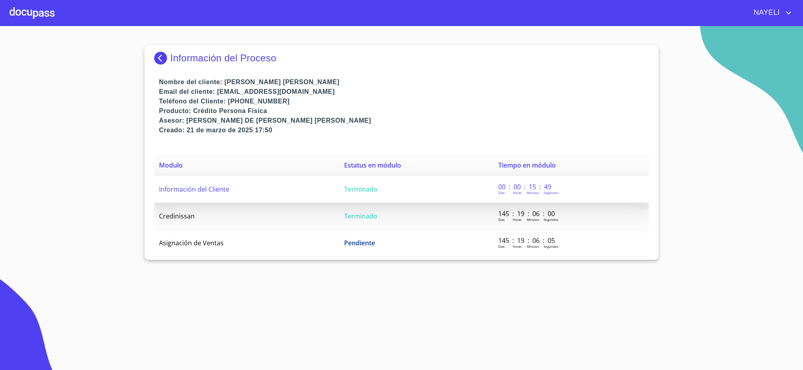
click at [374, 189] on span "Terminado" at bounding box center [360, 189] width 33 height 9
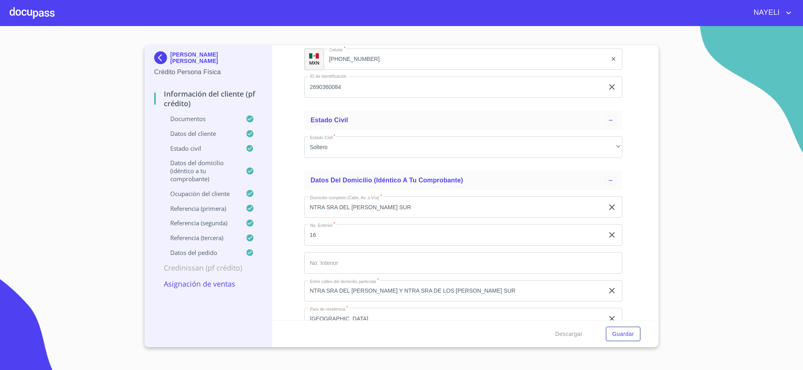
scroll to position [2508, 0]
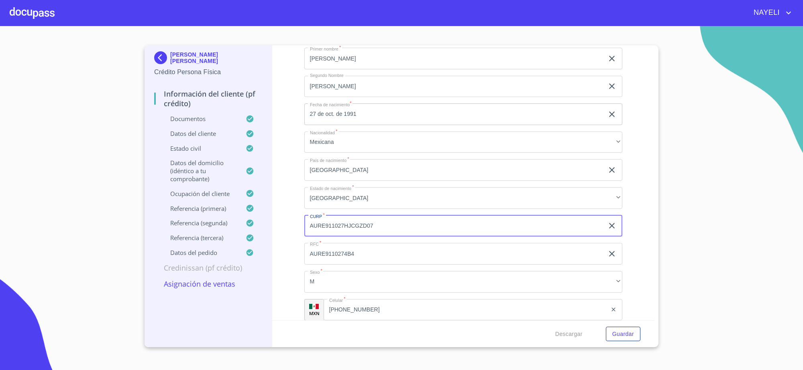
click at [336, 221] on input "AURE911027HJCGZD07" at bounding box center [454, 226] width 300 height 22
click at [327, 305] on div "[PHONE_NUMBER] ​" at bounding box center [472, 310] width 299 height 22
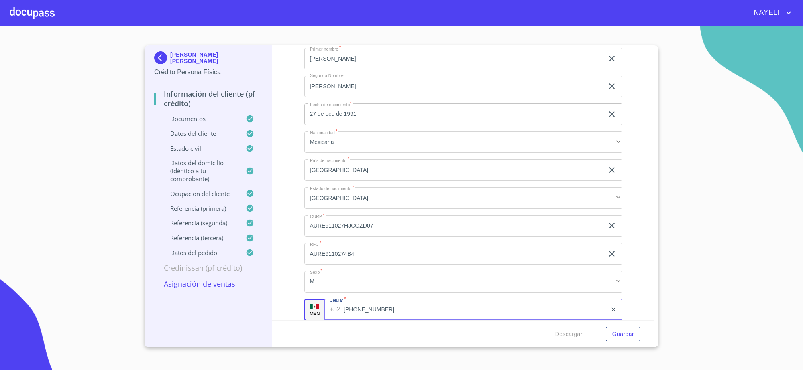
click at [327, 305] on div "[PHONE_NUMBER] ​" at bounding box center [473, 310] width 299 height 22
click at [327, 305] on div "[PHONE_NUMBER] ​" at bounding box center [472, 310] width 299 height 22
click at [364, 305] on input "[PHONE_NUMBER]" at bounding box center [475, 310] width 263 height 22
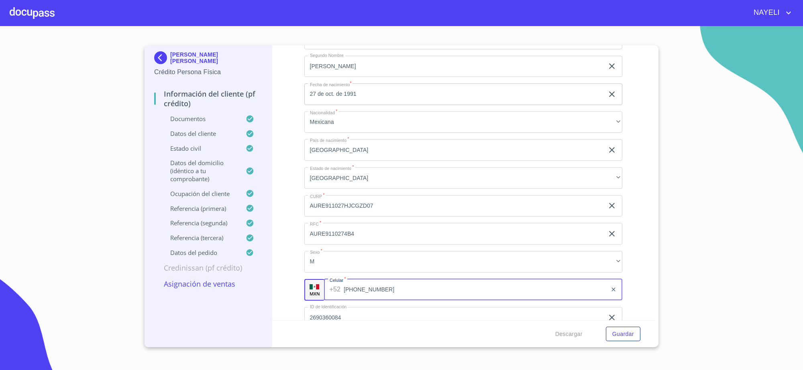
scroll to position [2548, 0]
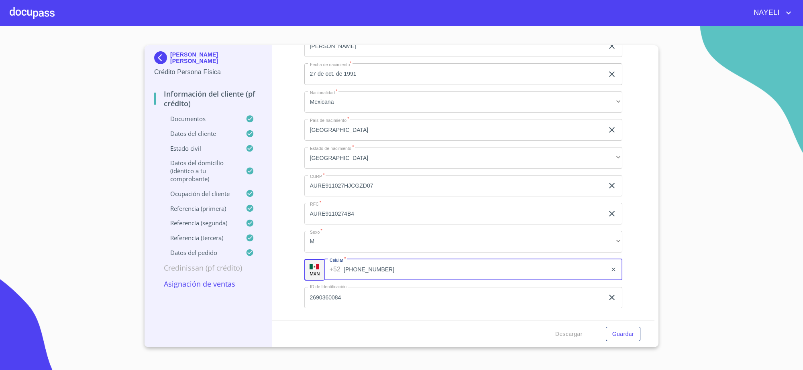
click at [316, 299] on input "2690360084" at bounding box center [454, 298] width 300 height 22
click at [169, 57] on img at bounding box center [162, 57] width 16 height 13
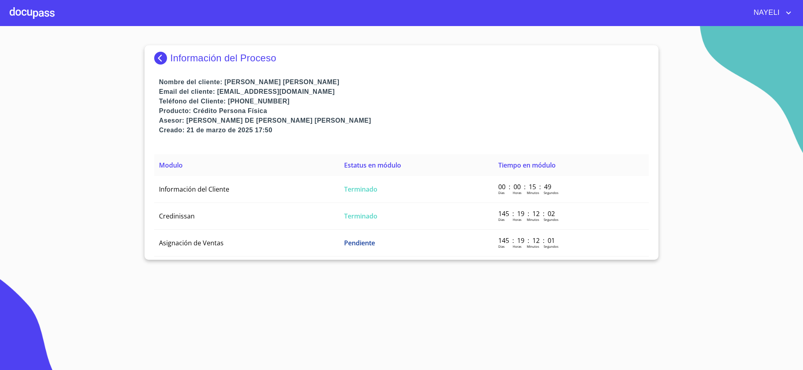
click at [168, 55] on img at bounding box center [162, 58] width 16 height 13
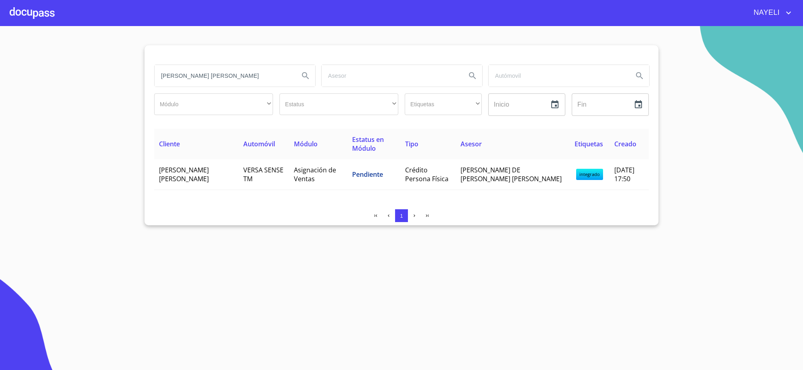
click at [259, 72] on input "[PERSON_NAME] [PERSON_NAME]" at bounding box center [223, 76] width 138 height 22
click at [258, 73] on input "[PERSON_NAME] [PERSON_NAME]" at bounding box center [223, 76] width 138 height 22
click at [255, 73] on input "[PERSON_NAME] [PERSON_NAME]" at bounding box center [223, 76] width 138 height 22
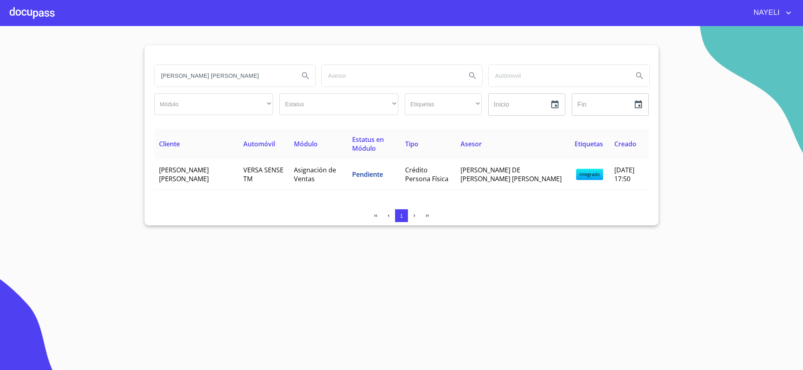
click at [255, 73] on input "[PERSON_NAME] [PERSON_NAME]" at bounding box center [223, 76] width 138 height 22
paste input "[PERSON_NAME]"
type input "[PERSON_NAME]"
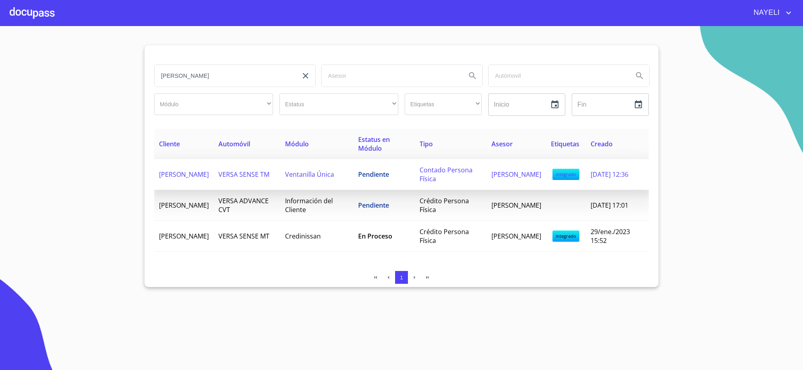
click at [314, 166] on td "Ventanilla Única" at bounding box center [316, 174] width 73 height 31
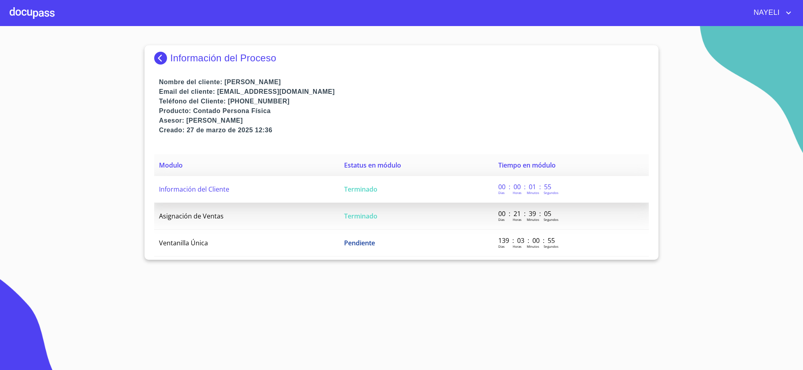
click at [374, 193] on span "Terminado" at bounding box center [360, 189] width 33 height 9
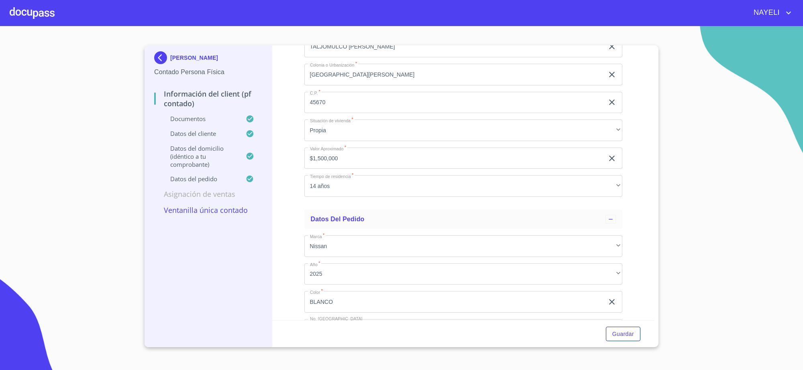
scroll to position [1441, 0]
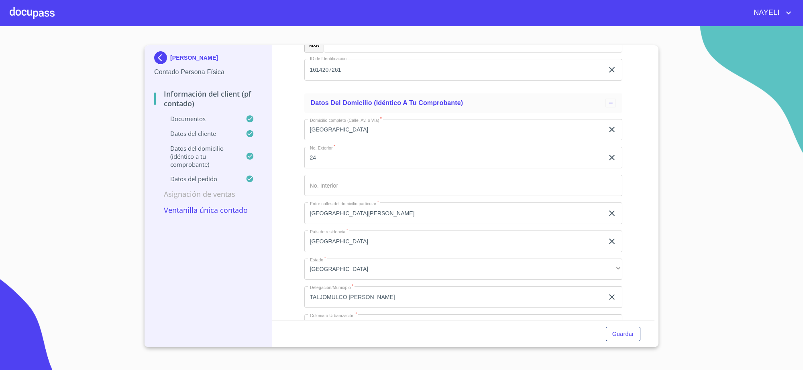
click at [326, 81] on input "1614207261" at bounding box center [454, 70] width 300 height 22
click at [340, 81] on input "1614207261" at bounding box center [454, 70] width 300 height 22
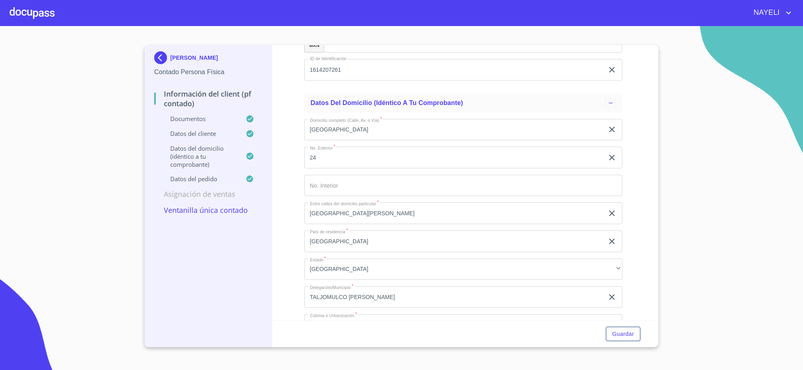
click at [655, 51] on div "[PERSON_NAME] Contado Persona Física Información del Client (PF contado) Docume…" at bounding box center [401, 196] width 514 height 302
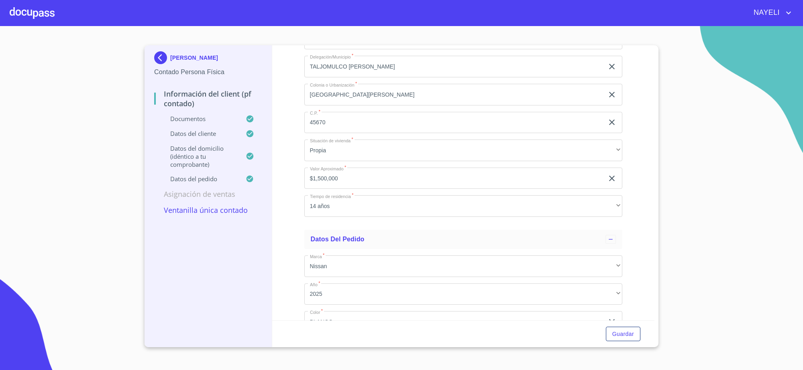
scroll to position [1421, 0]
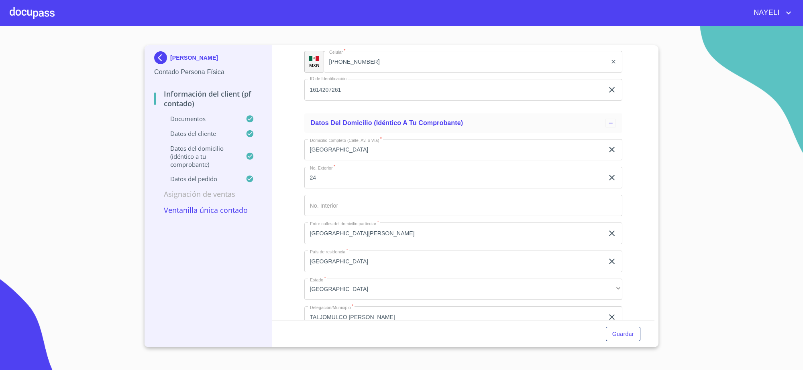
click at [350, 73] on input "[PHONE_NUMBER]" at bounding box center [465, 62] width 284 height 22
click at [350, 73] on input "[PHONE_NUMBER]" at bounding box center [475, 62] width 263 height 22
click at [370, 73] on input "[PHONE_NUMBER]" at bounding box center [475, 62] width 263 height 22
click at [161, 57] on img at bounding box center [162, 57] width 16 height 13
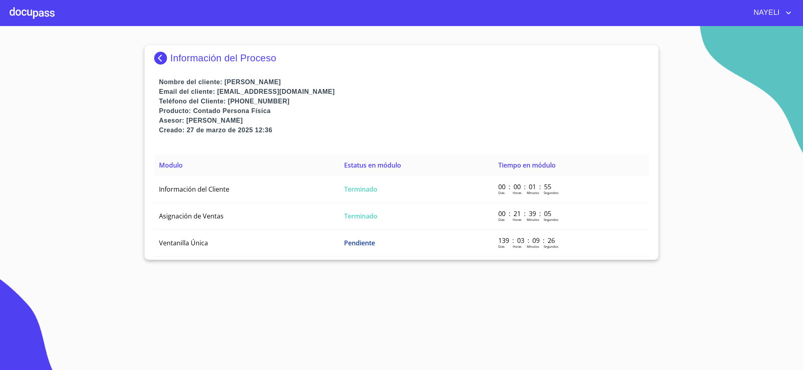
click at [161, 57] on img at bounding box center [162, 58] width 16 height 13
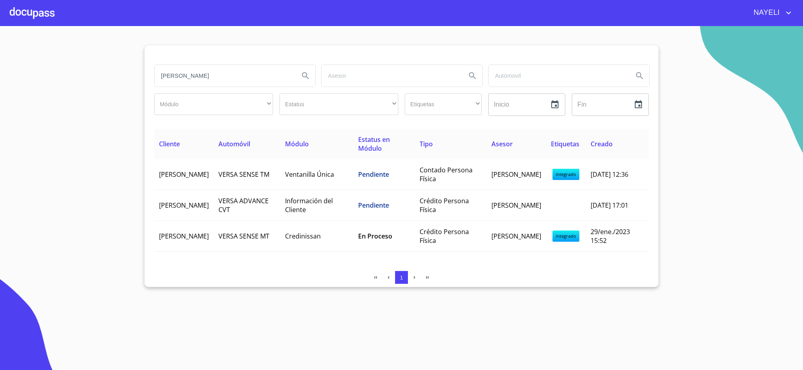
click at [208, 75] on input "[PERSON_NAME]" at bounding box center [223, 76] width 138 height 22
paste input "[PERSON_NAME] [PERSON_NAME]"
type input "[PERSON_NAME] [PERSON_NAME]"
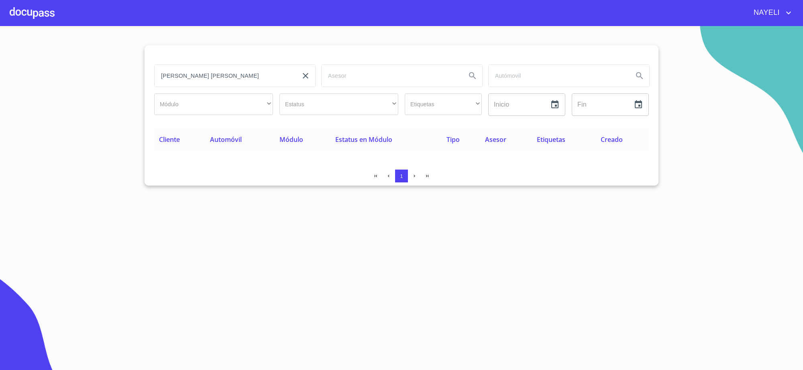
click at [228, 117] on div "Módulo ​ ​" at bounding box center [213, 104] width 125 height 29
click at [253, 103] on div "​" at bounding box center [213, 105] width 119 height 22
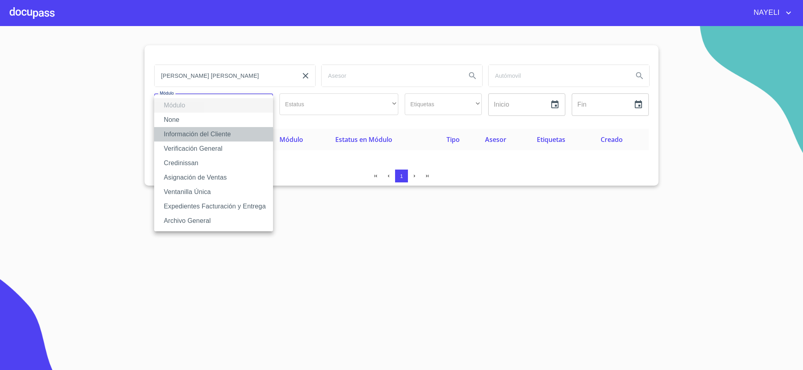
click at [242, 128] on li "Información del Cliente" at bounding box center [213, 134] width 119 height 14
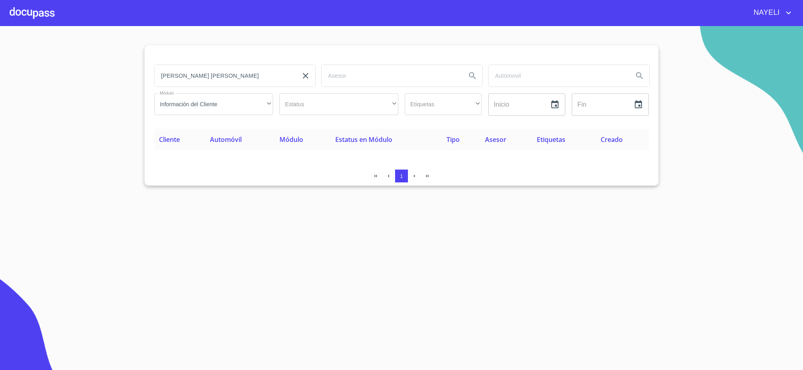
click at [242, 76] on input "[PERSON_NAME] [PERSON_NAME]" at bounding box center [223, 76] width 138 height 22
paste input "[US_VEHICLE_IDENTIFICATION_NUMBER]"
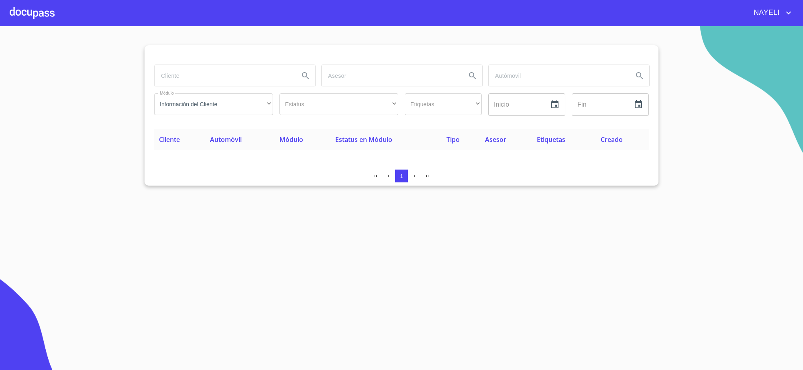
type input "[US_VEHICLE_IDENTIFICATION_NUMBER]"
click at [215, 75] on input "search" at bounding box center [223, 76] width 138 height 22
paste input "[PERSON_NAME] ESPAÑA [PERSON_NAME]"
type input "[PERSON_NAME] ESPAÑA [PERSON_NAME]"
click at [219, 98] on div "Información del Cliente" at bounding box center [213, 105] width 119 height 22
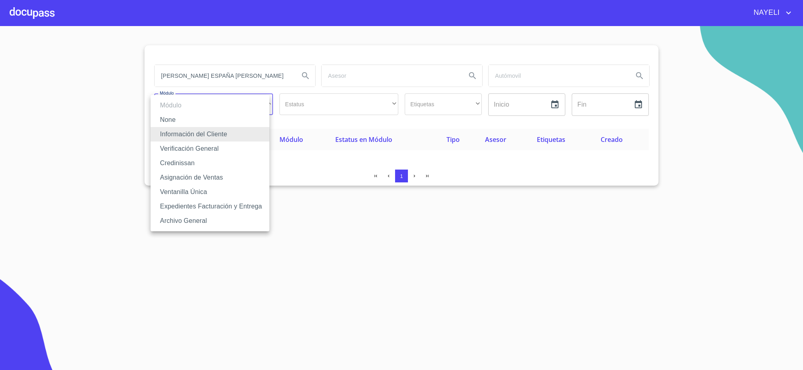
click at [209, 119] on li "None" at bounding box center [209, 120] width 119 height 14
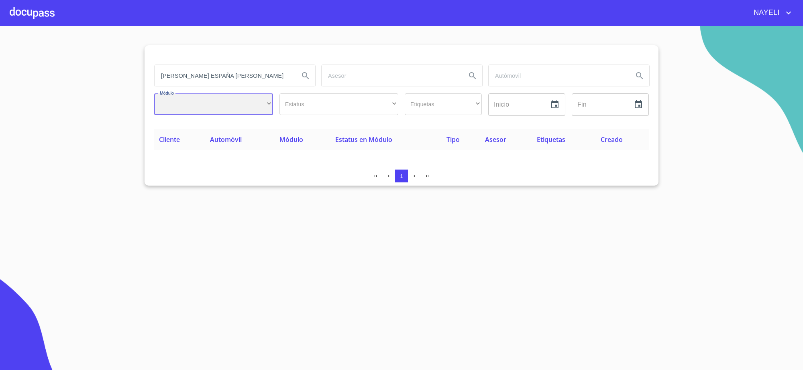
click at [191, 94] on div "​" at bounding box center [213, 105] width 119 height 22
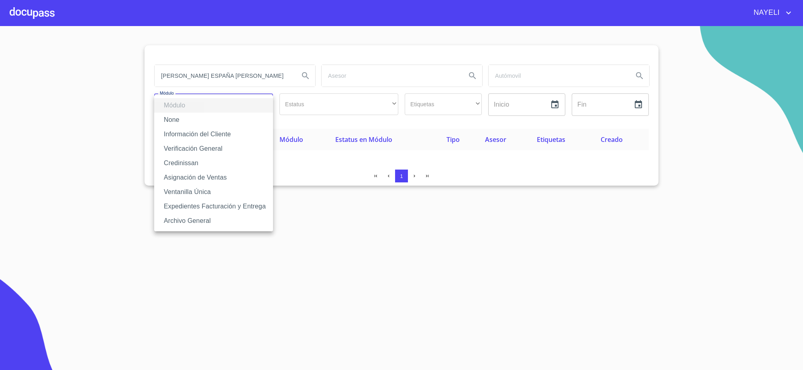
click at [203, 110] on ul "Módulo None Información del Cliente Verificación General Credinissan Asignación…" at bounding box center [213, 163] width 119 height 136
click at [91, 37] on div at bounding box center [401, 185] width 803 height 370
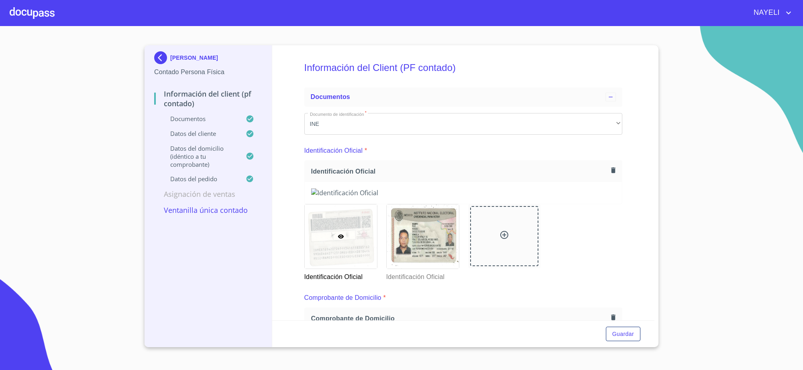
click at [160, 57] on img at bounding box center [162, 57] width 16 height 13
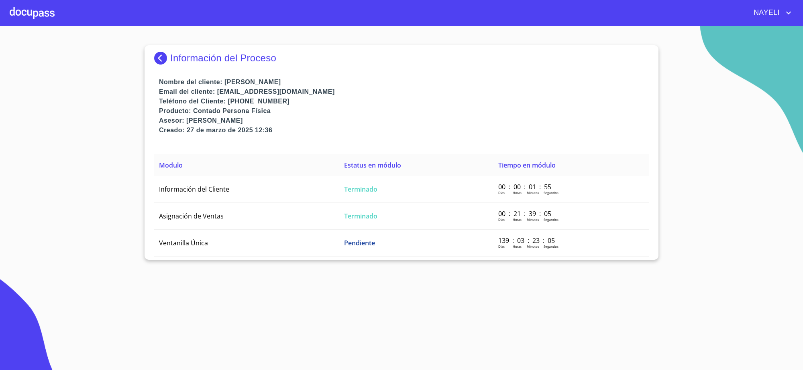
click at [151, 69] on div "Información del Proceso Nombre del cliente: [PERSON_NAME] Email del cliente: [E…" at bounding box center [401, 152] width 514 height 215
click at [163, 58] on img at bounding box center [162, 58] width 16 height 13
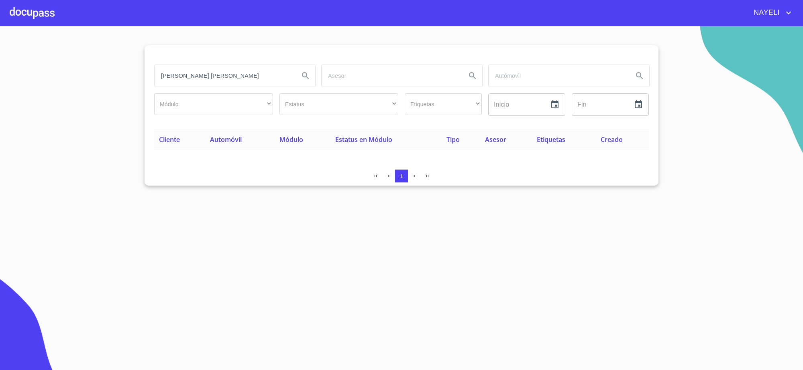
click at [258, 76] on input "[PERSON_NAME] [PERSON_NAME]" at bounding box center [223, 76] width 138 height 22
paste input "[PERSON_NAME] ESPAÑA [PERSON_NAME]"
type input "[PERSON_NAME] ESPAÑA [PERSON_NAME]"
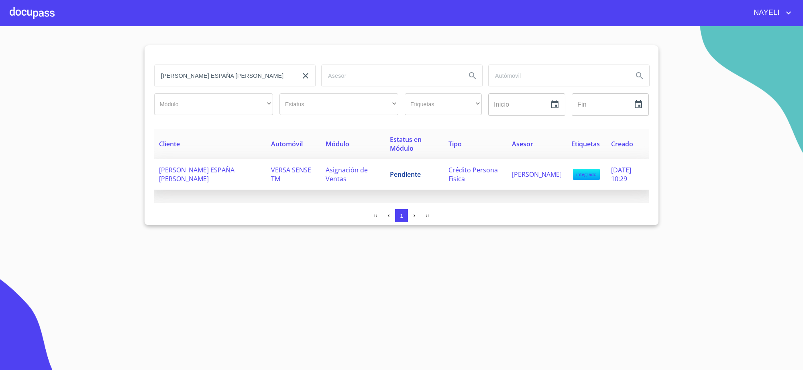
click at [385, 182] on td "Pendiente" at bounding box center [414, 174] width 58 height 31
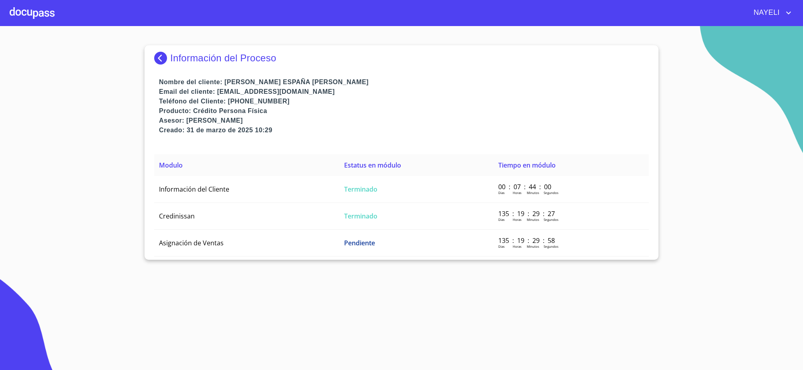
click at [375, 182] on td "Terminado" at bounding box center [416, 189] width 154 height 27
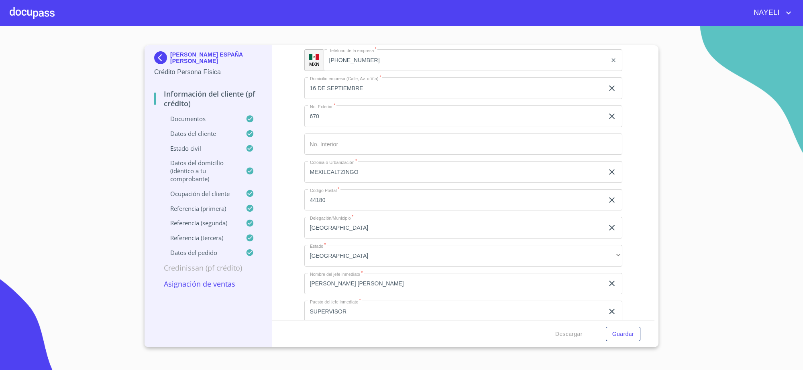
scroll to position [3470, 0]
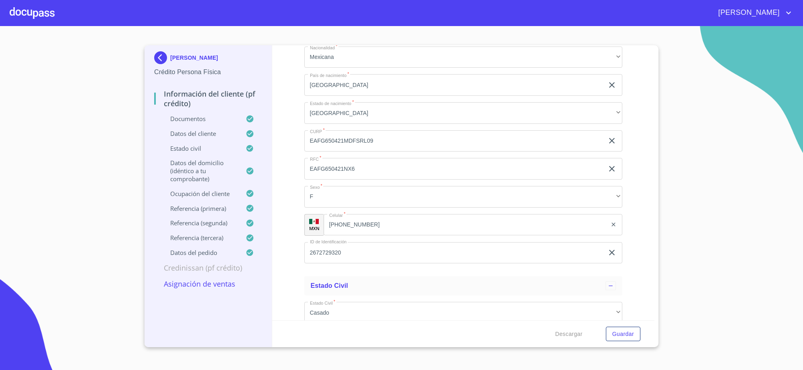
scroll to position [2560, 0]
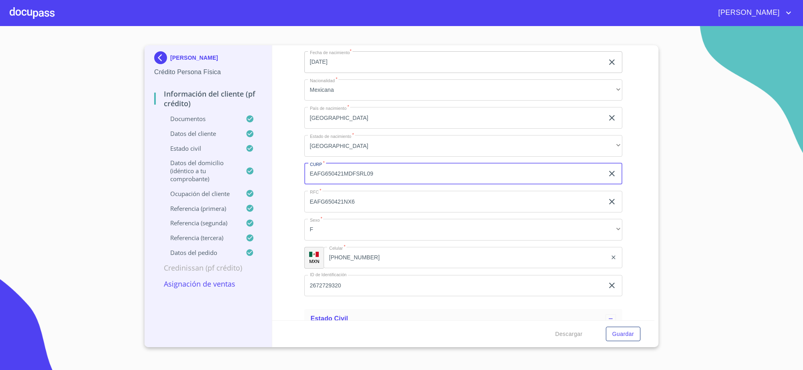
click at [344, 167] on input "EAFG650421MDFSRL09" at bounding box center [454, 174] width 300 height 22
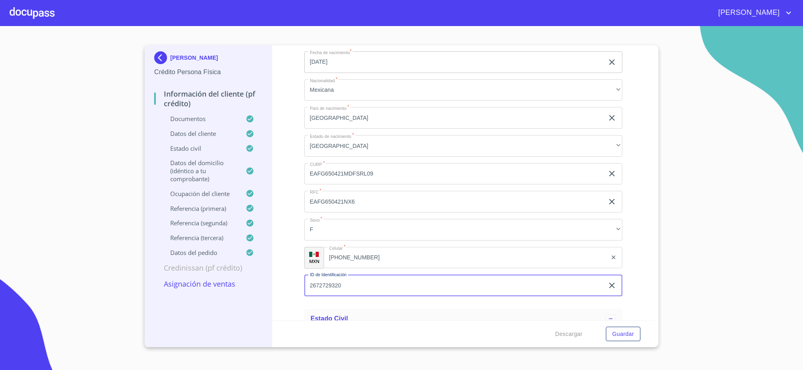
click at [358, 283] on input "2672729320" at bounding box center [454, 286] width 300 height 22
click at [348, 258] on input "[PHONE_NUMBER]" at bounding box center [465, 258] width 284 height 22
click at [348, 258] on input "[PHONE_NUMBER]" at bounding box center [475, 258] width 263 height 22
click at [363, 254] on input "[PHONE_NUMBER]" at bounding box center [475, 258] width 263 height 22
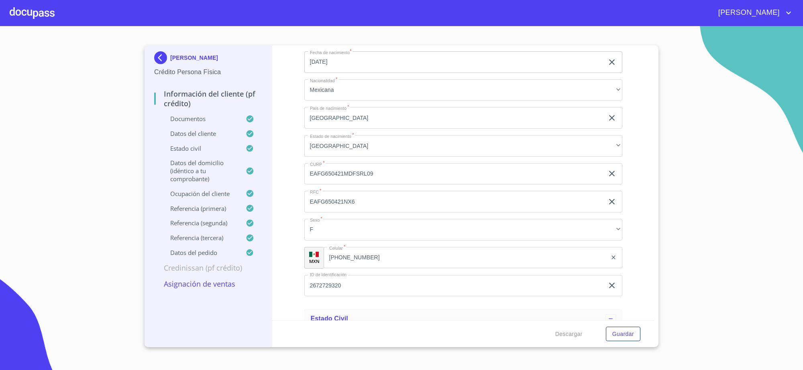
click at [165, 54] on img at bounding box center [162, 57] width 16 height 13
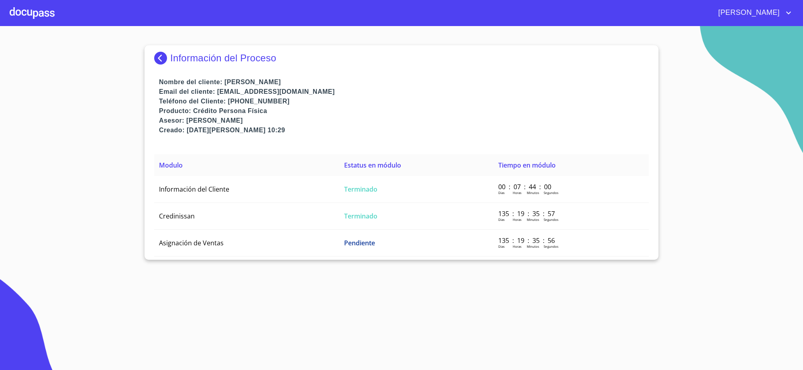
click at [165, 54] on img at bounding box center [162, 58] width 16 height 13
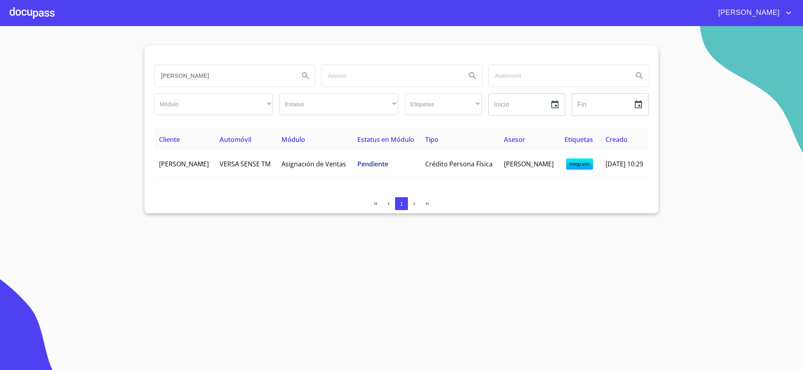
click at [238, 73] on input "[PERSON_NAME] ESPAÑA [PERSON_NAME]" at bounding box center [223, 76] width 138 height 22
paste input "GENARO OLIVARES JACINTO"
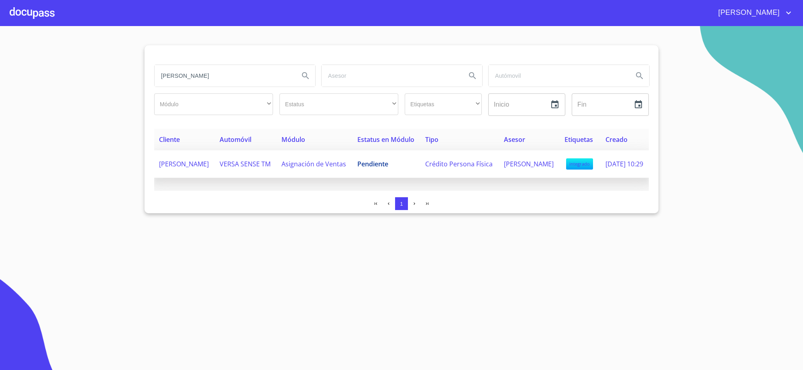
type input "GENARO OLIVARES JACINTO"
click at [249, 169] on span "VERSA SENSE TM" at bounding box center [245, 164] width 51 height 9
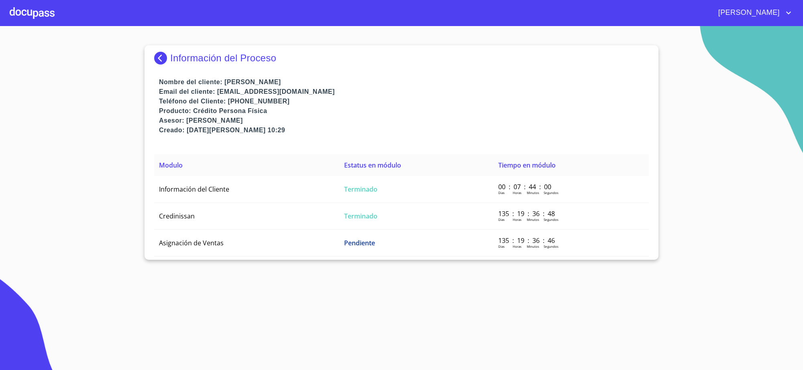
click at [152, 59] on div "Información del Proceso Nombre del cliente: GLORIA ESPAÑA FERNANDEZ Email del c…" at bounding box center [401, 152] width 514 height 215
click at [157, 61] on img at bounding box center [162, 58] width 16 height 13
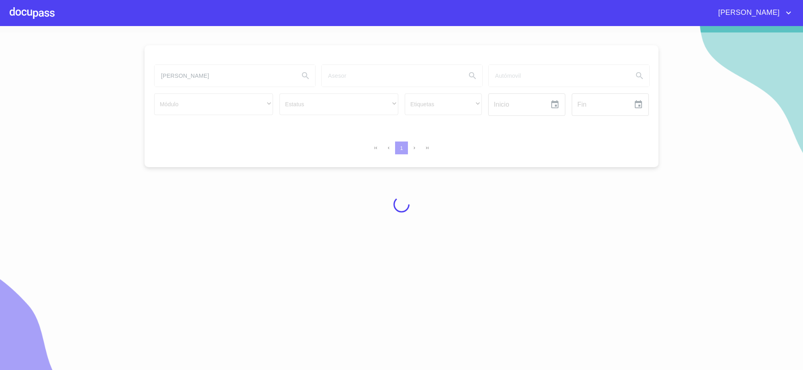
click at [281, 82] on div at bounding box center [401, 205] width 803 height 344
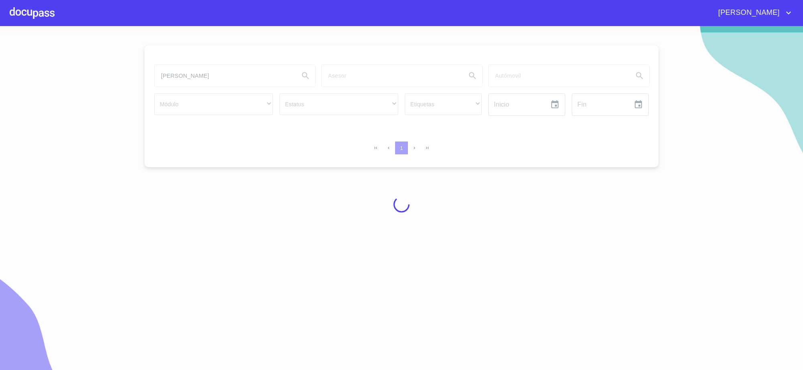
click at [281, 82] on div at bounding box center [401, 205] width 803 height 344
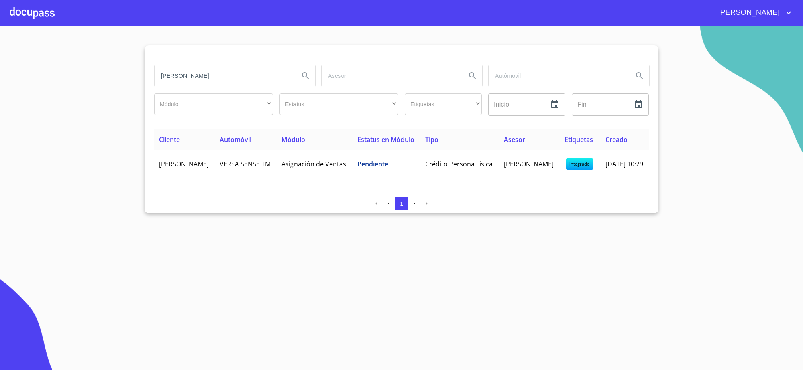
click at [242, 75] on input "[PERSON_NAME] ESPAÑA [PERSON_NAME]" at bounding box center [223, 76] width 138 height 22
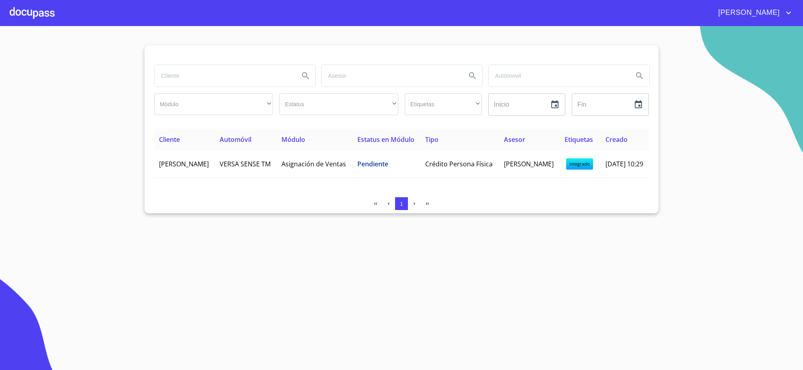
paste input "GENARO OLIVARES JACINTO"
type input "GENARO OLIVARES JACINTO"
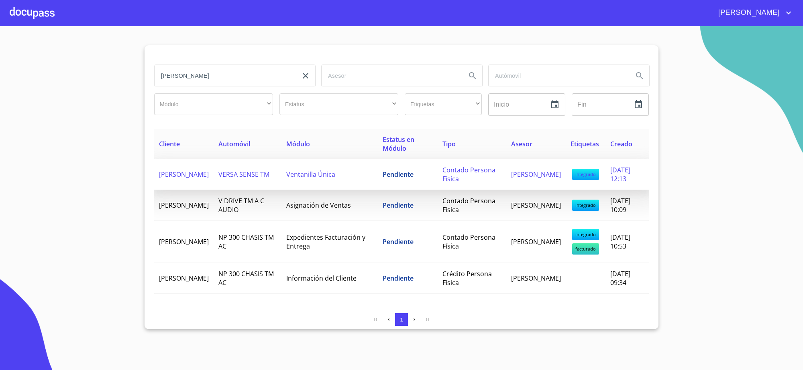
click at [394, 177] on span "Pendiente" at bounding box center [397, 174] width 31 height 9
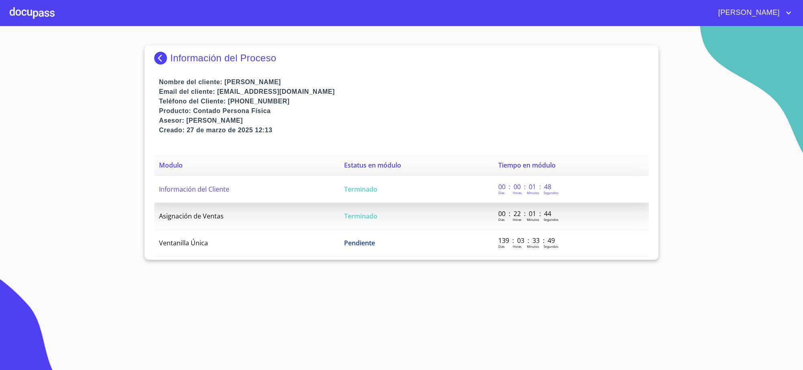
click at [386, 196] on td "Terminado" at bounding box center [416, 189] width 154 height 27
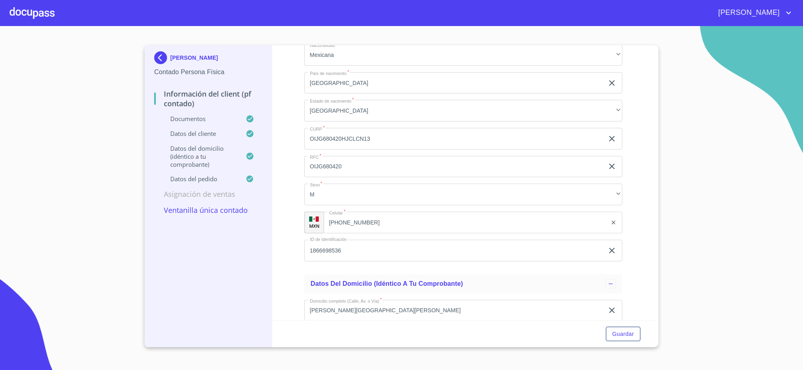
scroll to position [1756, 0]
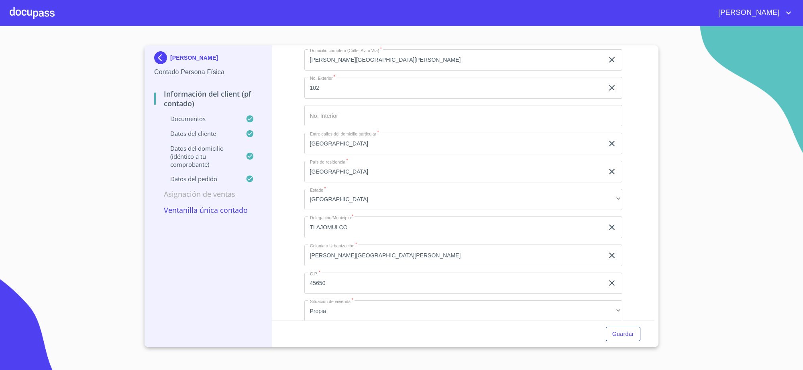
click at [352, 11] on input "1866698536" at bounding box center [454, 0] width 300 height 22
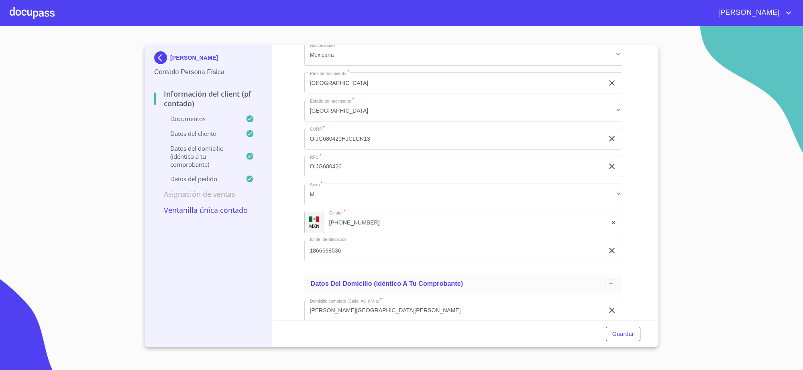
click at [646, 309] on div "Información del Client (PF contado) Documentos Documento de identificación   * …" at bounding box center [463, 182] width 382 height 275
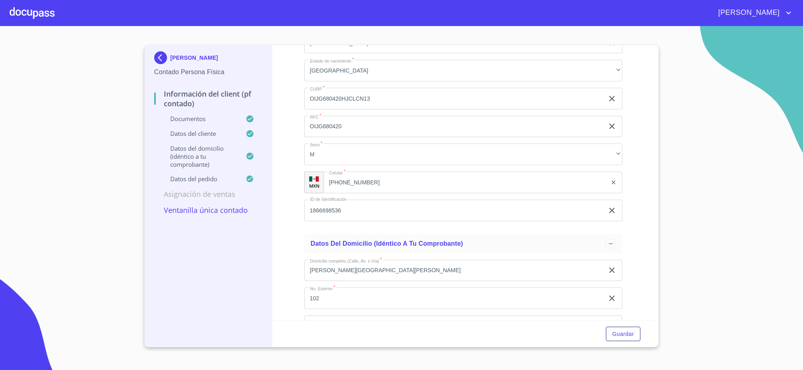
scroll to position [1565, 0]
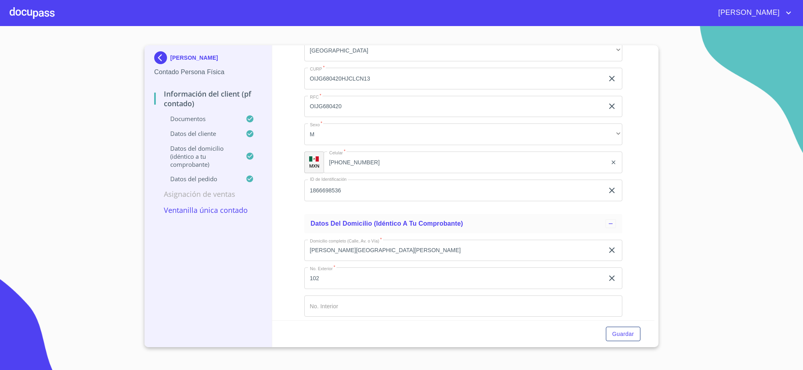
click at [358, 89] on input "OIJG680420HJCLCN13" at bounding box center [454, 79] width 300 height 22
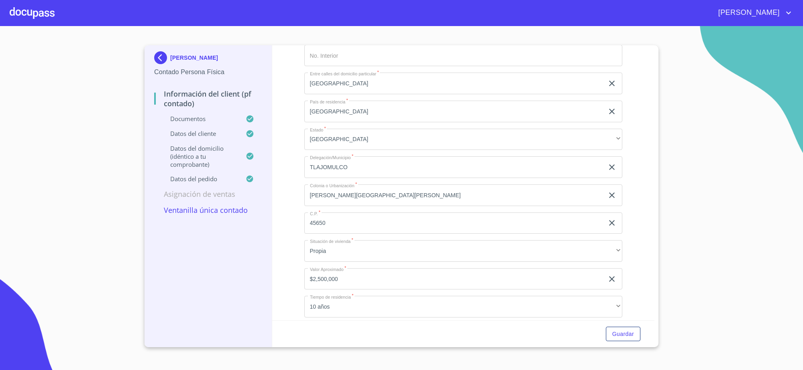
paste input "OIJG680420HJCLCN13"
type input "1866698536"
